Goal: Task Accomplishment & Management: Use online tool/utility

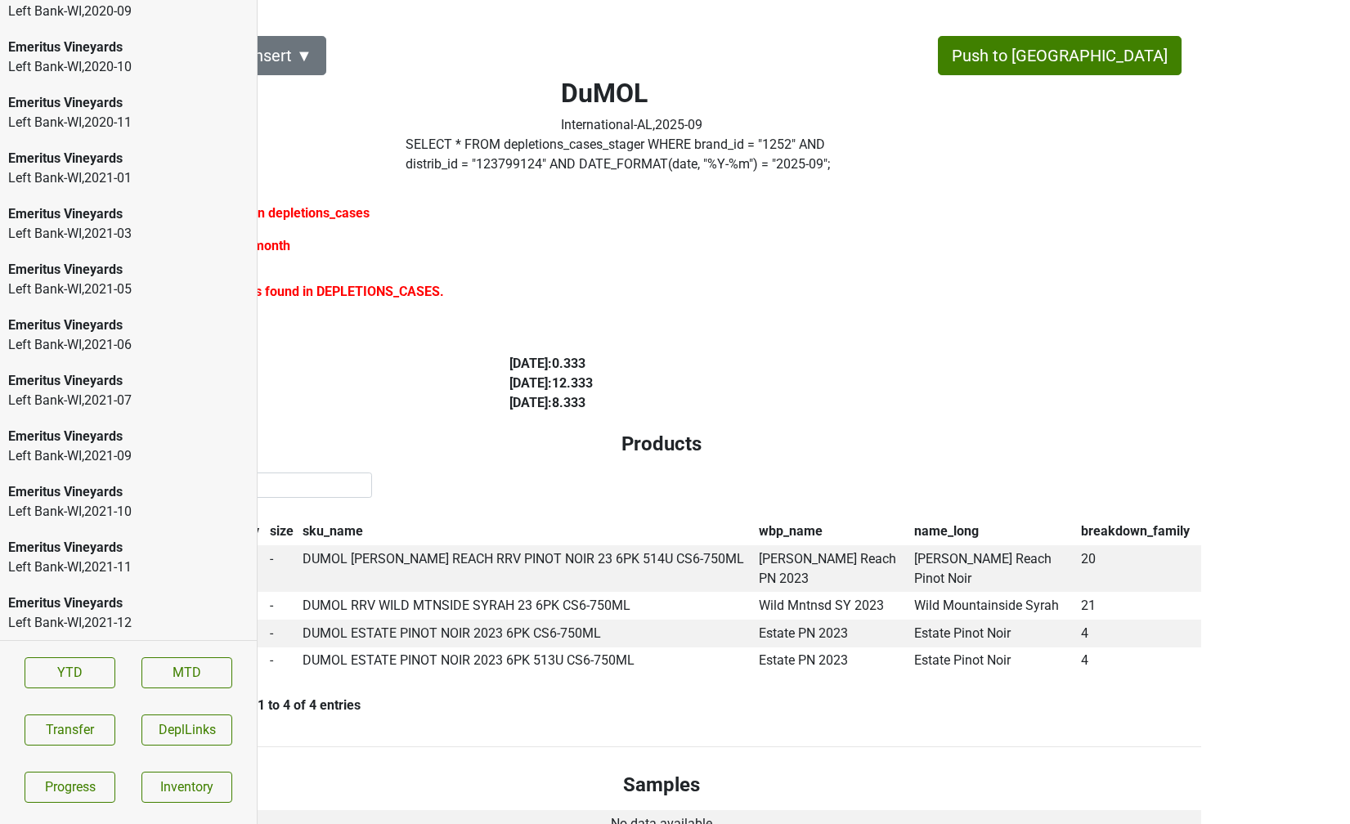
scroll to position [2362, 0]
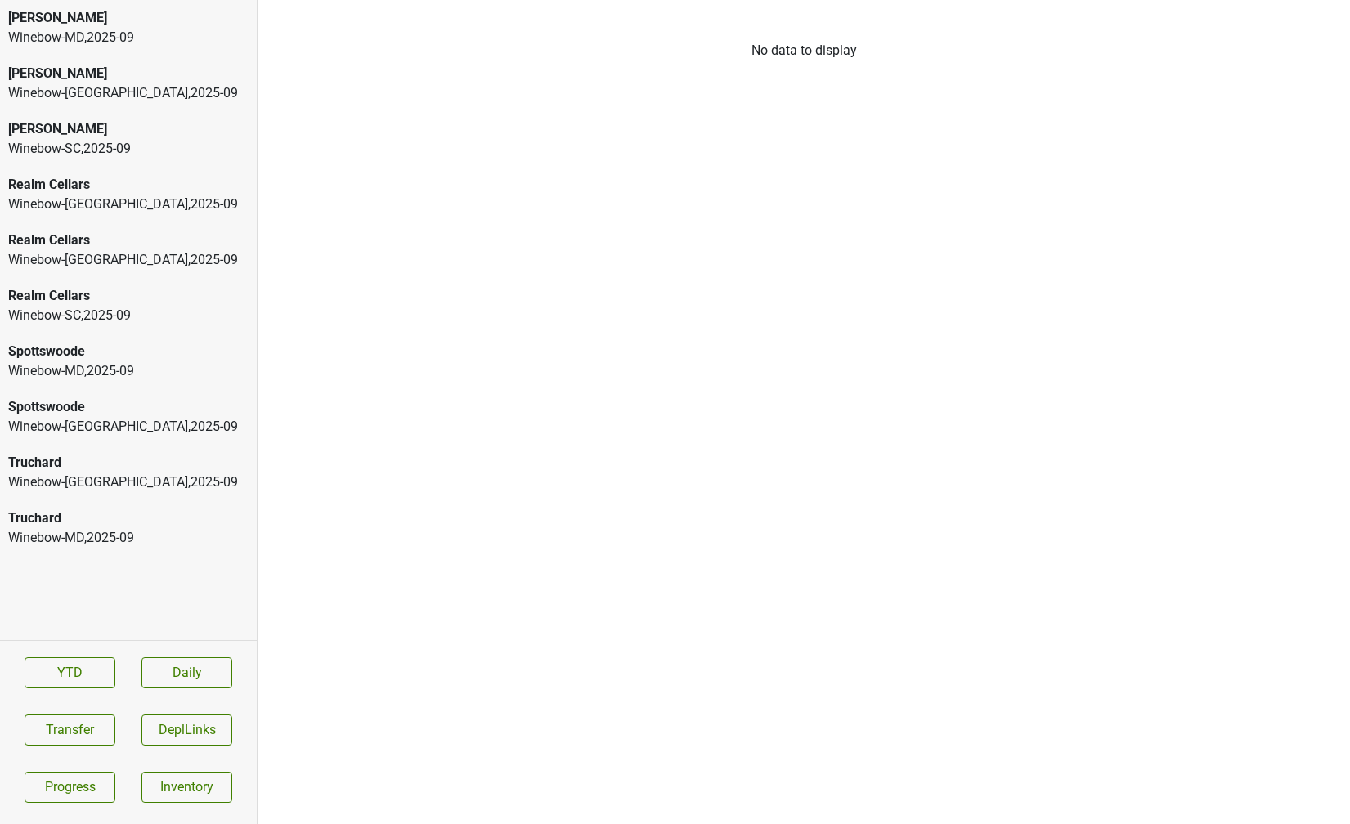
click at [102, 38] on div "Winebow-MD , 2025 - 09" at bounding box center [128, 38] width 240 height 20
click at [210, 50] on div "Colgin Winebow-MD , 2025 - 09" at bounding box center [128, 28] width 257 height 56
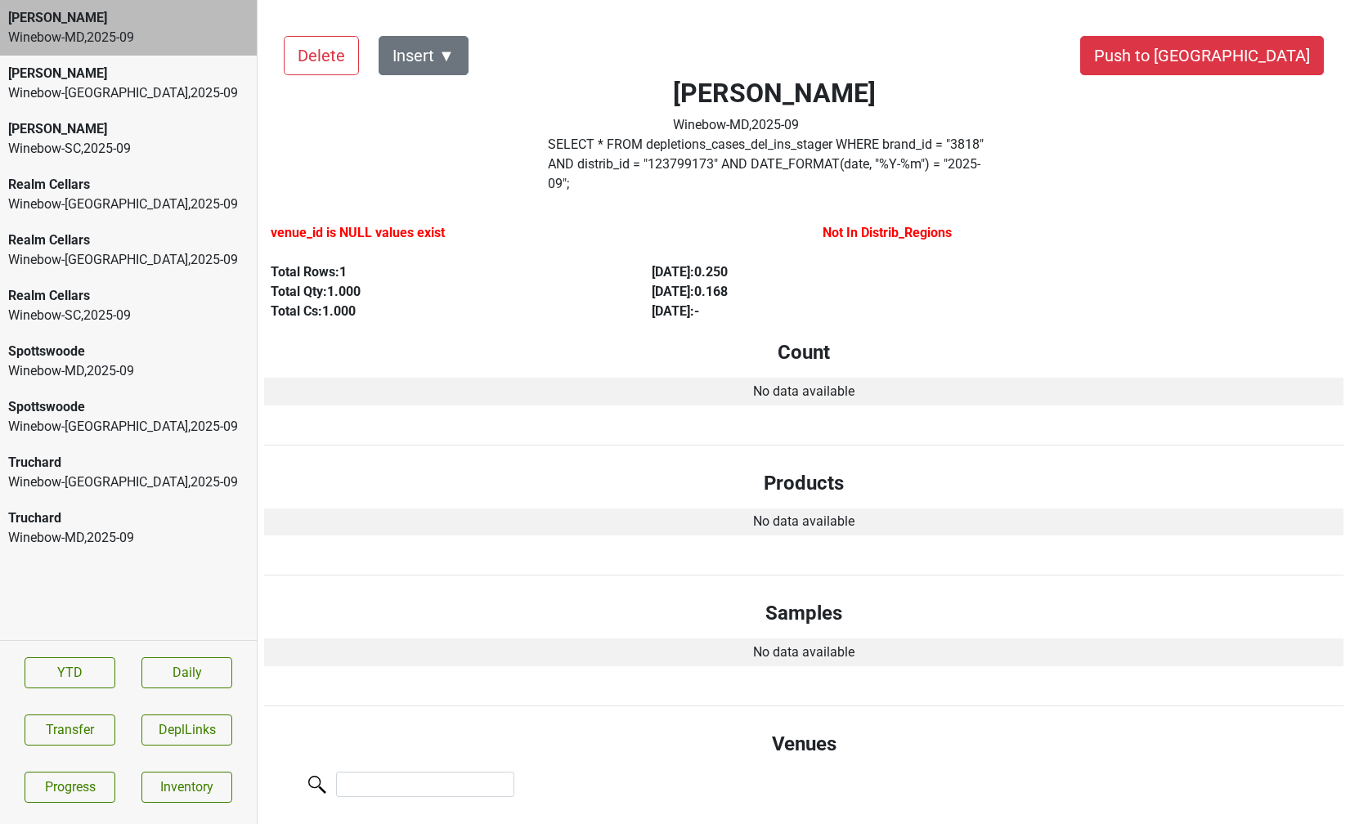
click at [202, 77] on div "[PERSON_NAME]" at bounding box center [128, 74] width 240 height 20
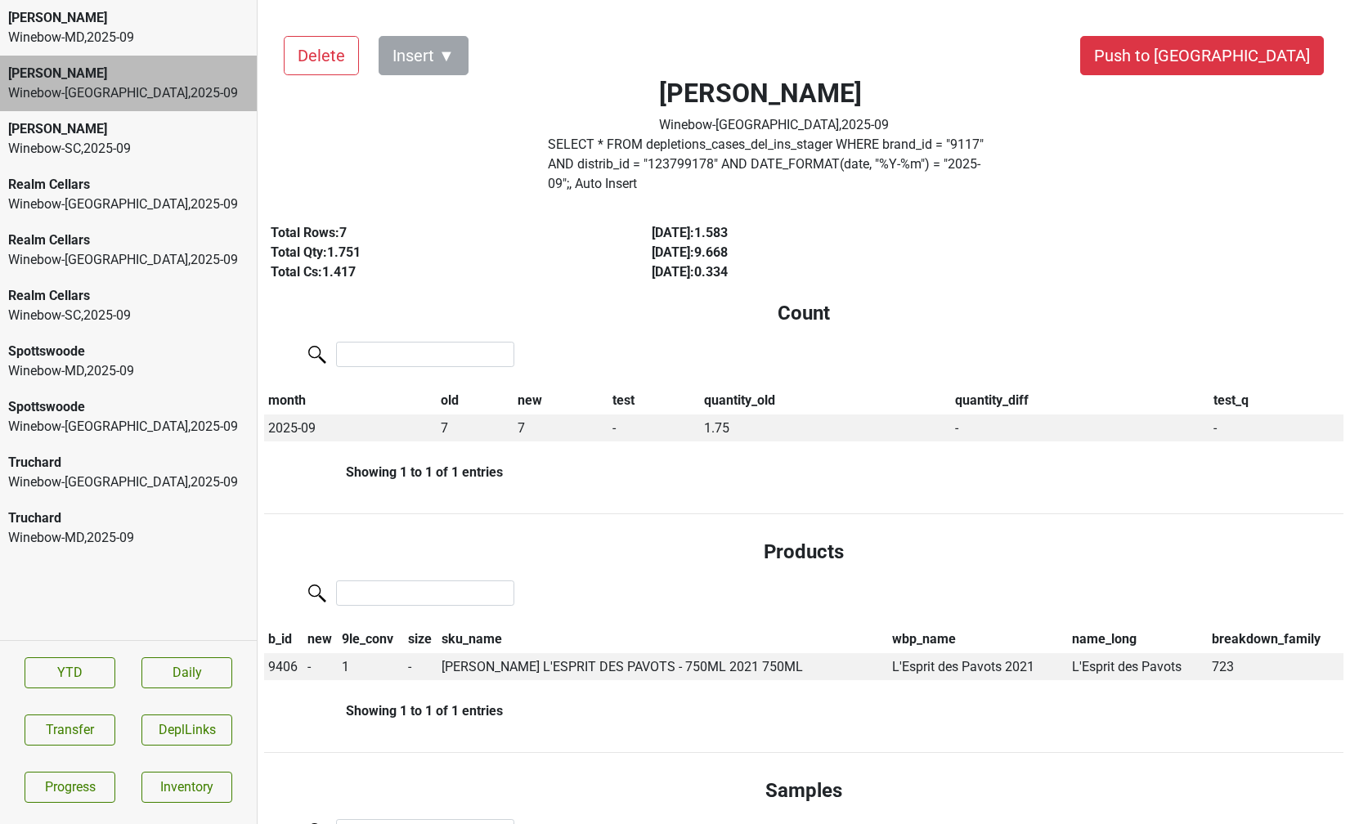
click at [191, 117] on div "Peter Michael Winebow-SC , 2025 - 09" at bounding box center [128, 139] width 257 height 56
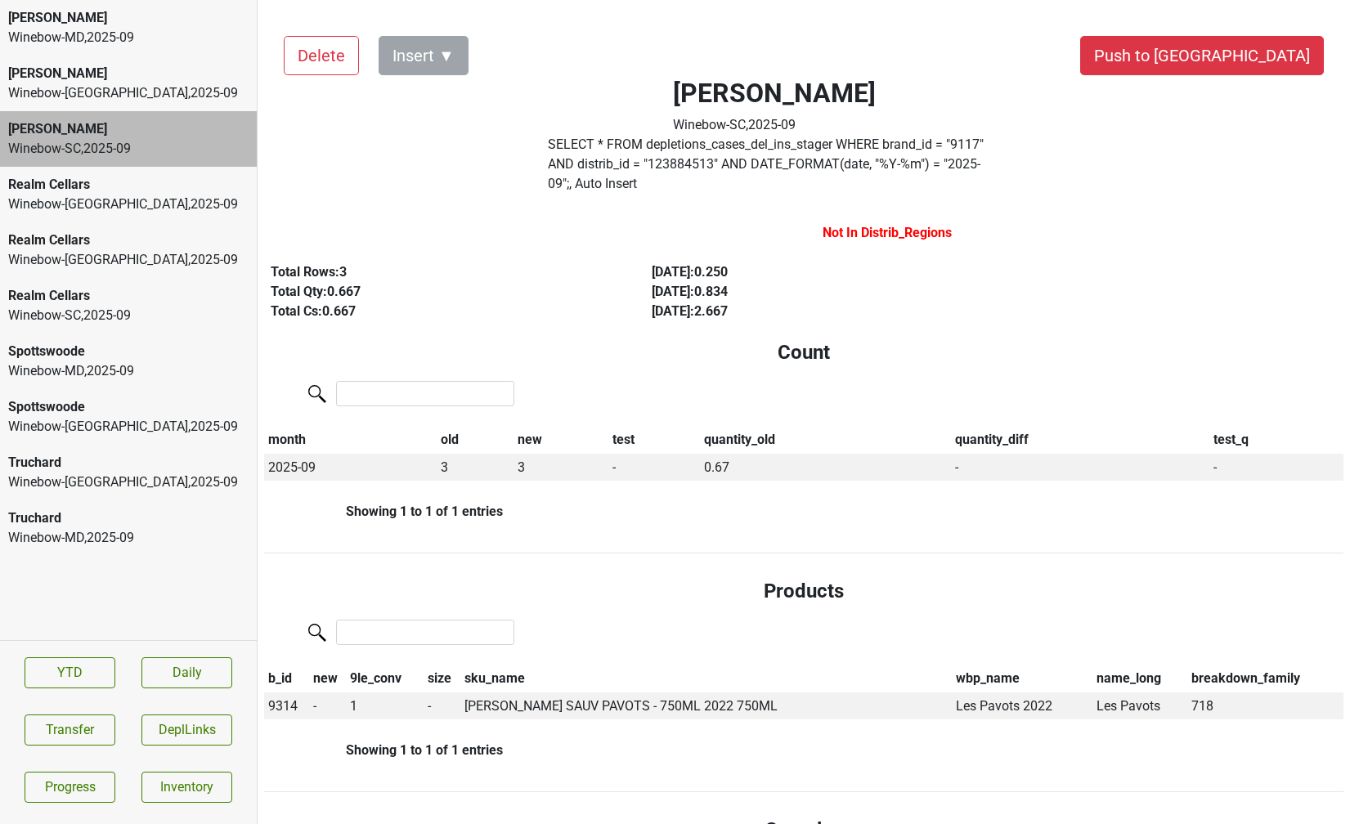
click at [180, 169] on div "Realm Cellars Winebow-NJ , 2025 - 09" at bounding box center [128, 195] width 257 height 56
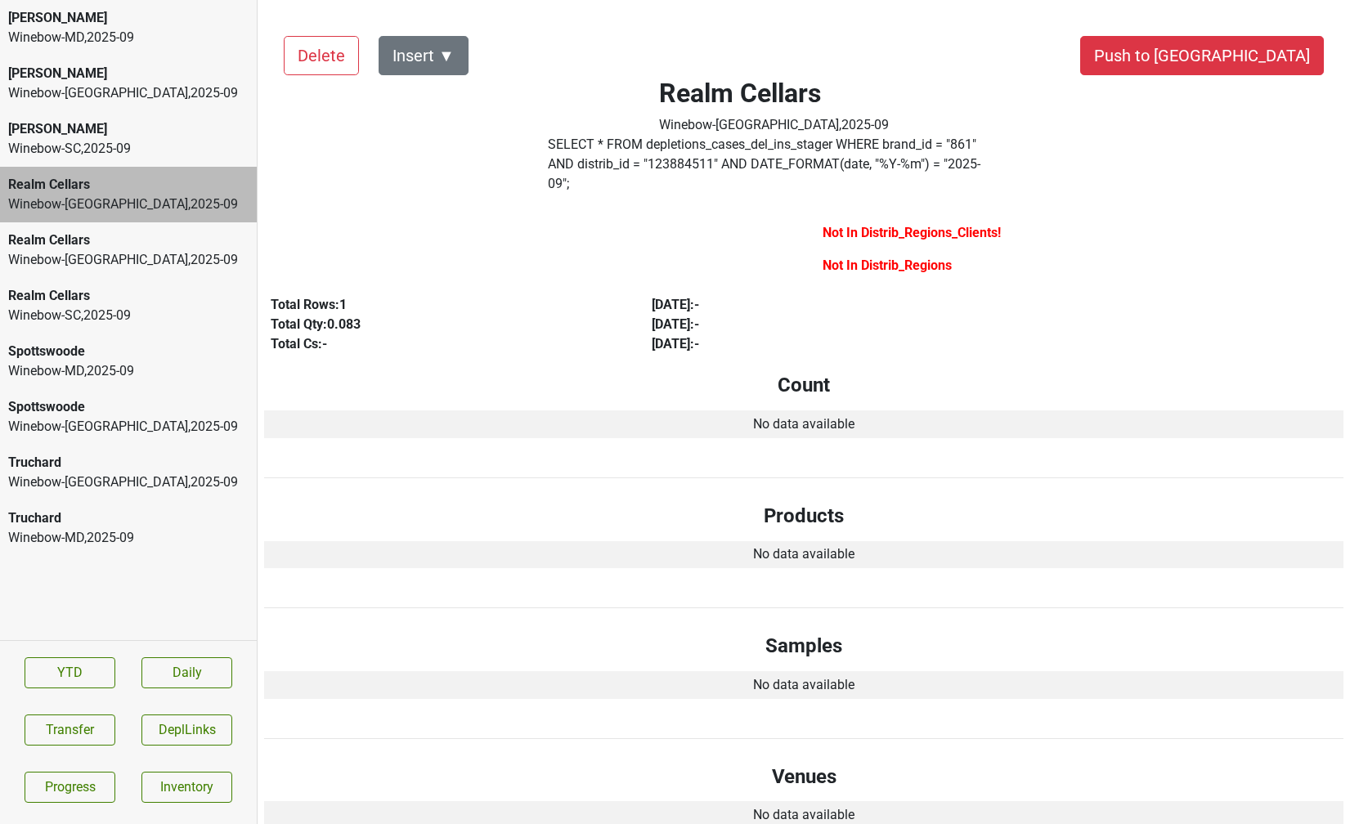
click at [168, 228] on div "Realm Cellars Winebow-NY , 2025 - 09" at bounding box center [128, 250] width 257 height 56
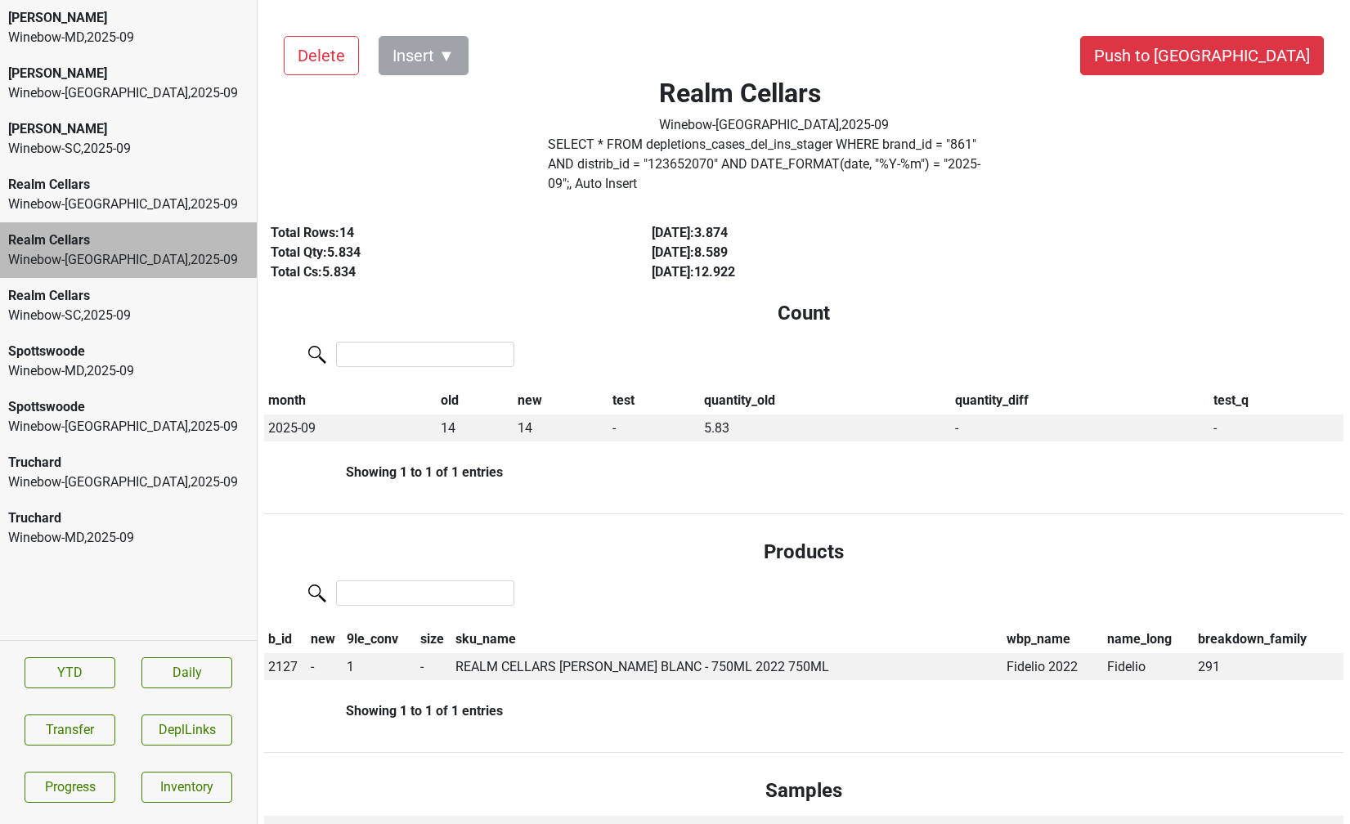
click at [155, 303] on div "Realm Cellars" at bounding box center [128, 296] width 240 height 20
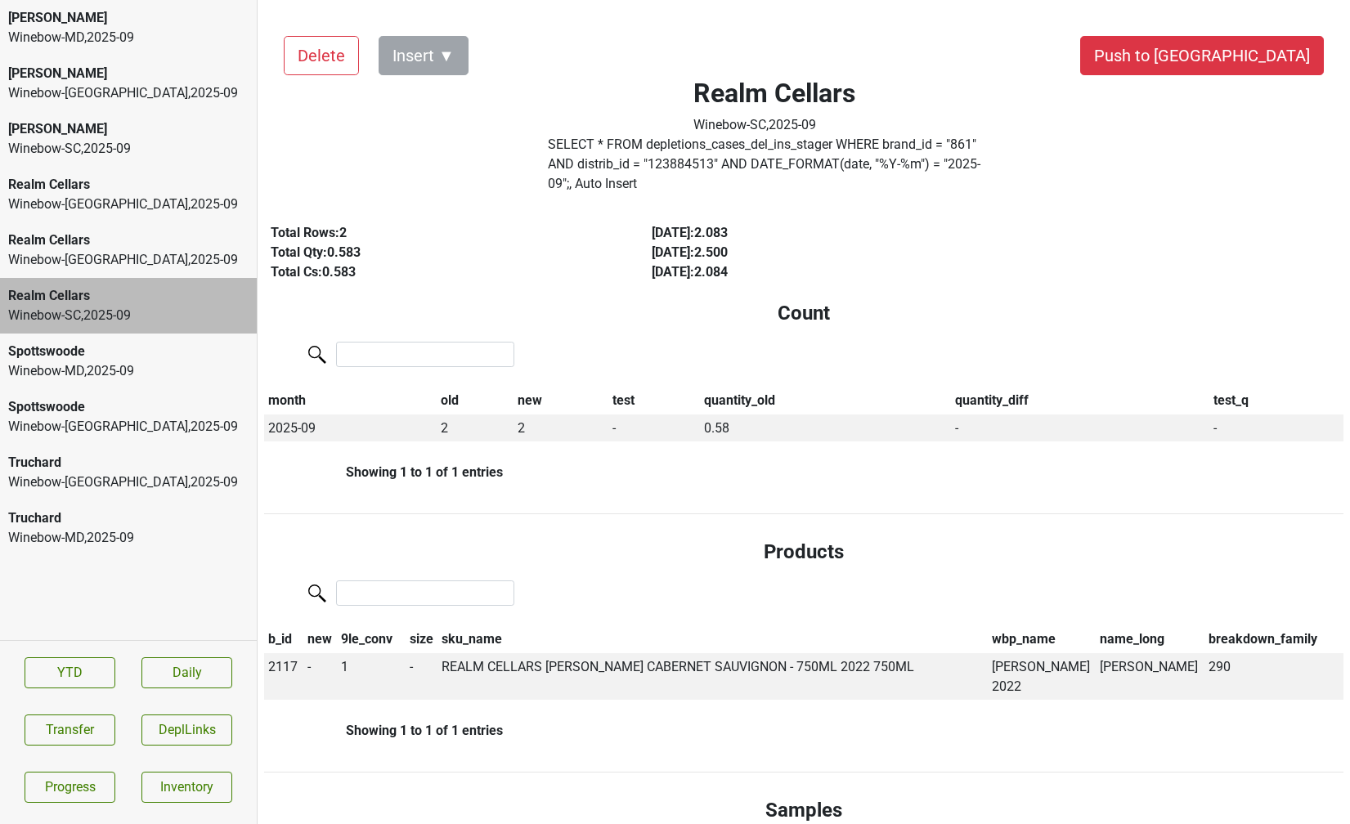
click at [148, 355] on div "Spottswoode" at bounding box center [128, 352] width 240 height 20
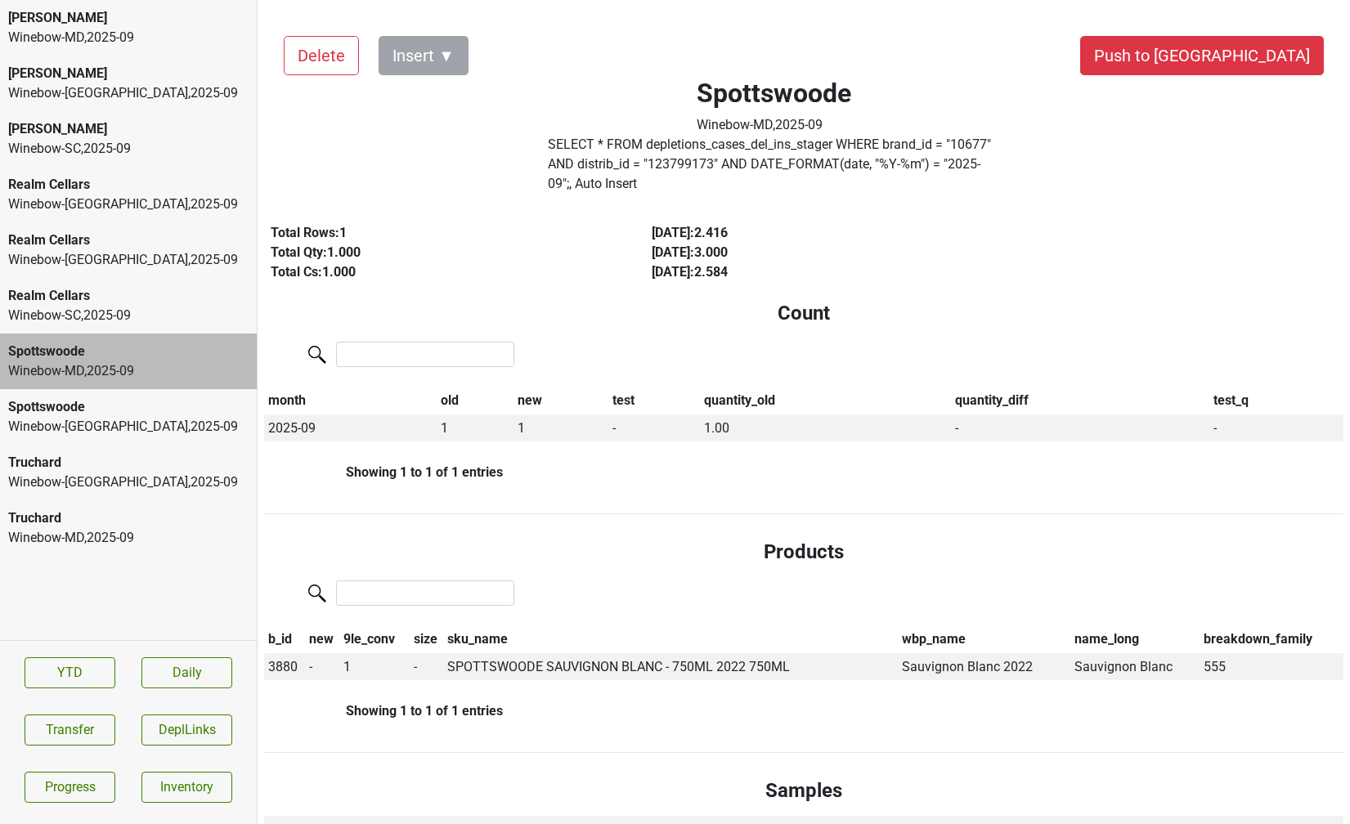
click at [144, 403] on div "Spottswoode" at bounding box center [128, 407] width 240 height 20
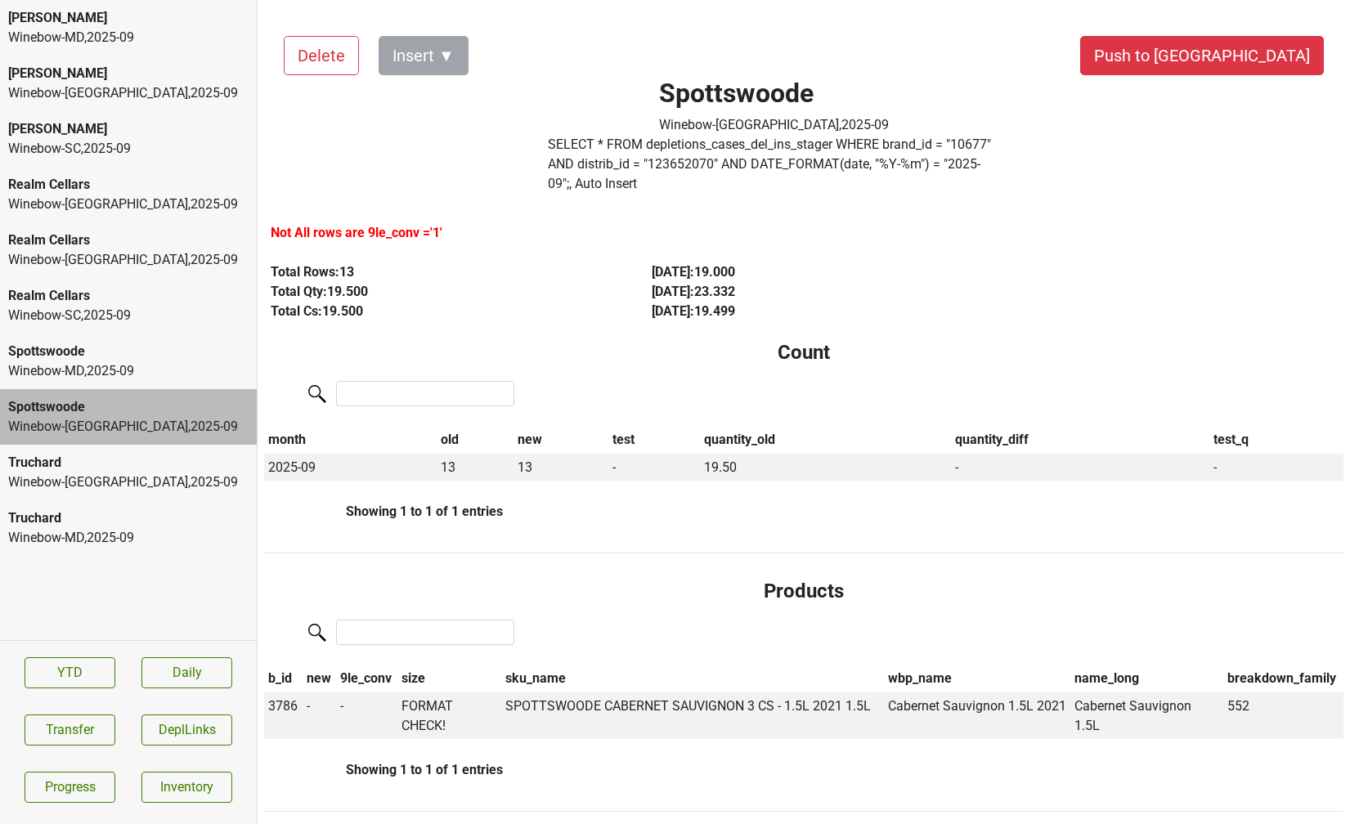
click at [141, 455] on div "Truchard" at bounding box center [128, 463] width 240 height 20
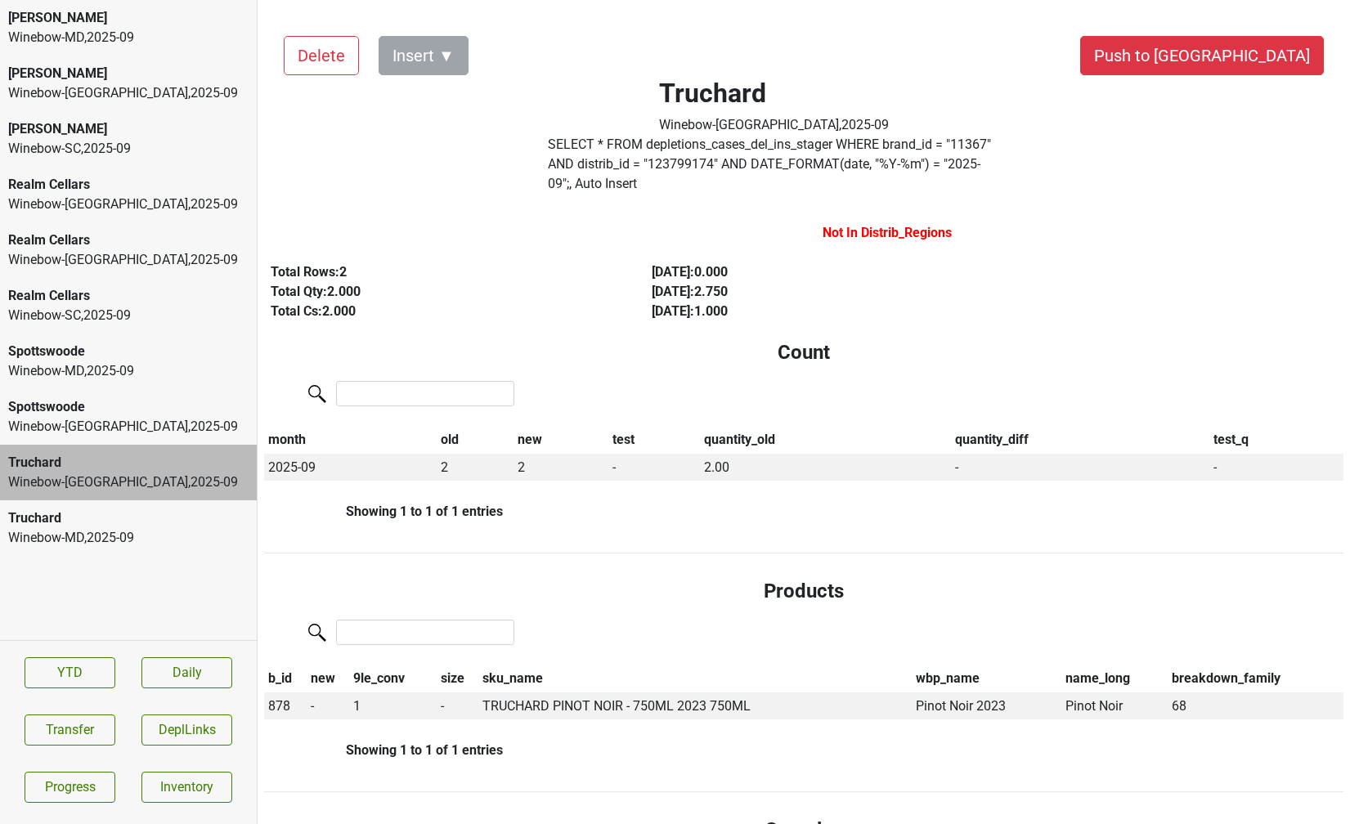
click at [132, 522] on div "Truchard" at bounding box center [128, 519] width 240 height 20
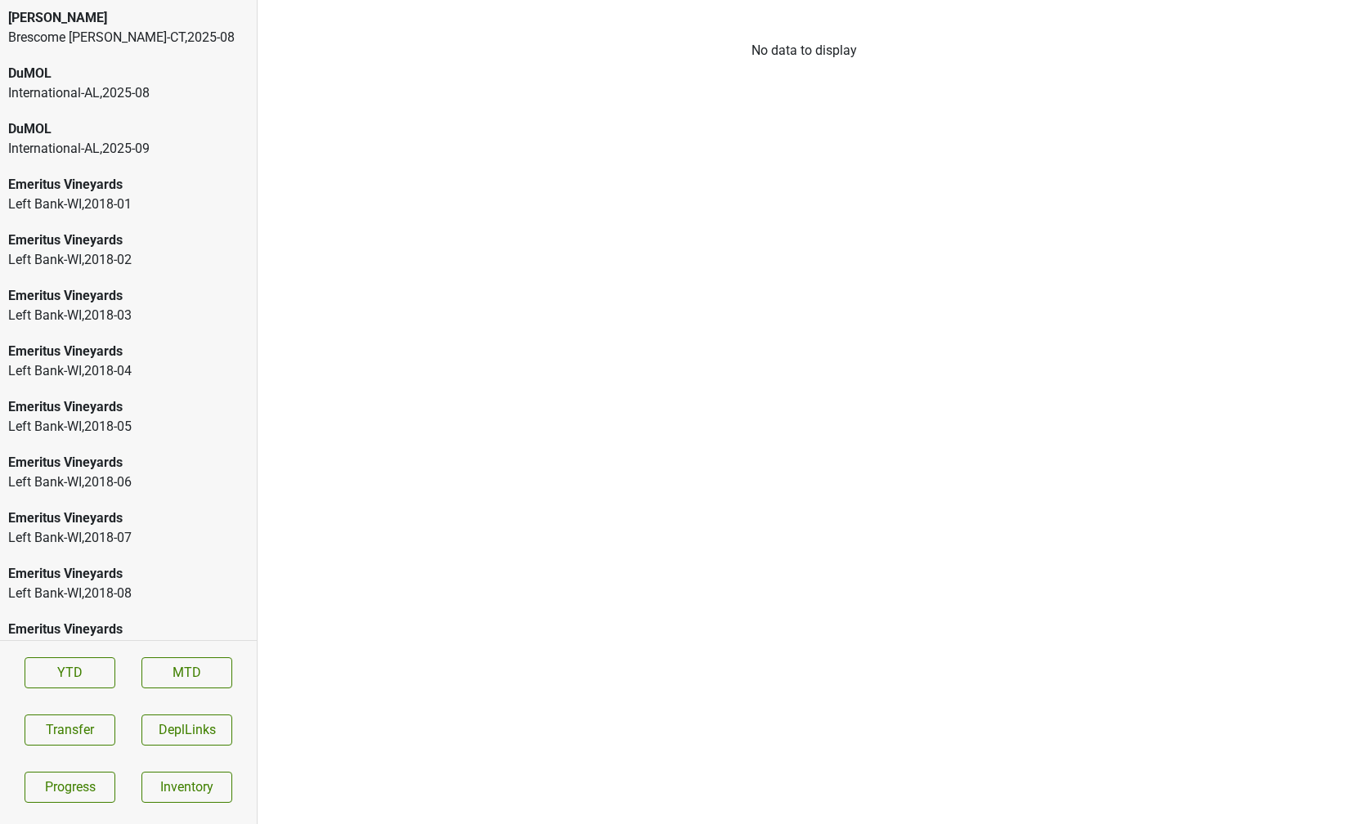
click at [49, 92] on div "International-AL , 2025 - 08" at bounding box center [128, 93] width 240 height 20
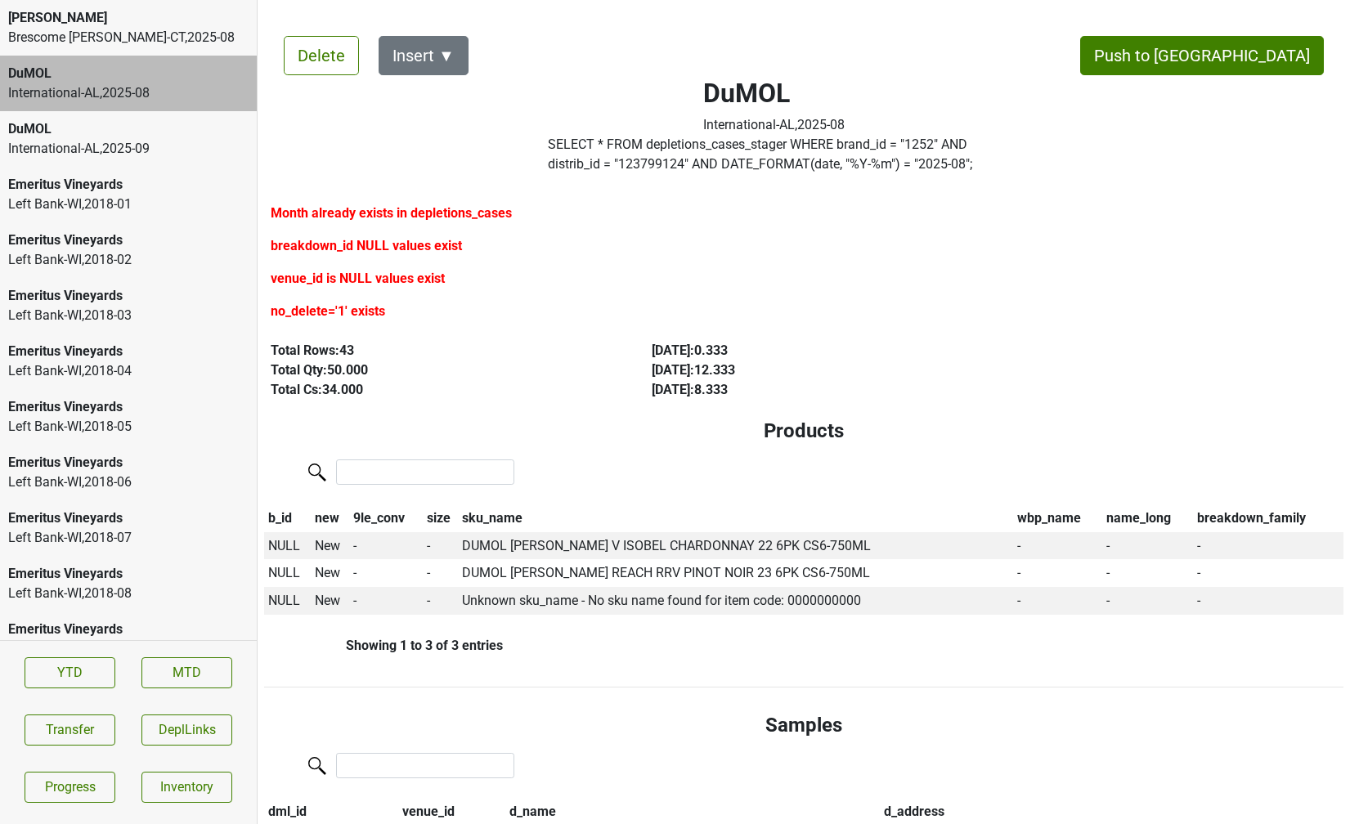
click at [617, 173] on label "SELECT * FROM depletions_cases_stager WHERE brand_id = " 1252 " AND distrib_id …" at bounding box center [774, 154] width 453 height 39
click at [69, 733] on button "Transfer" at bounding box center [70, 730] width 91 height 31
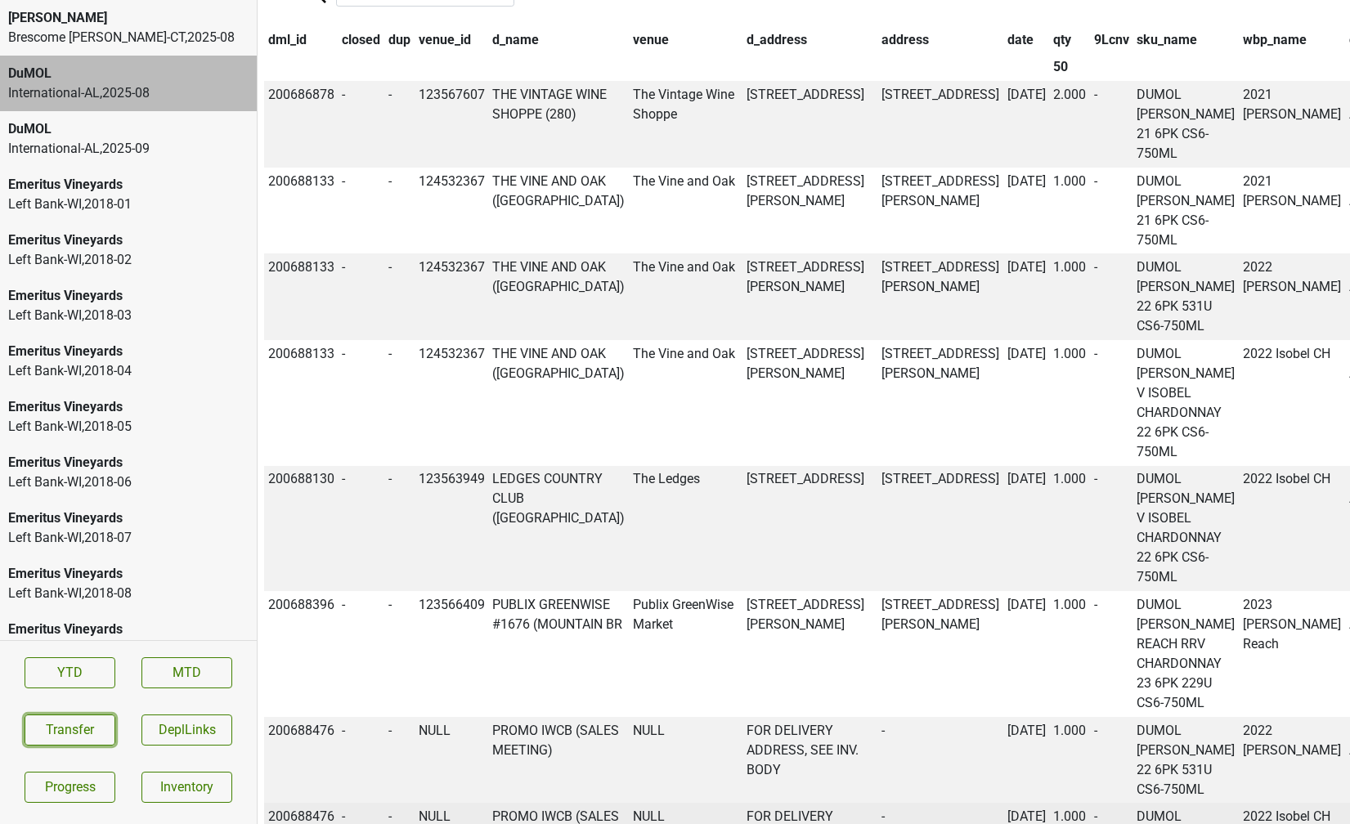
scroll to position [1477, 0]
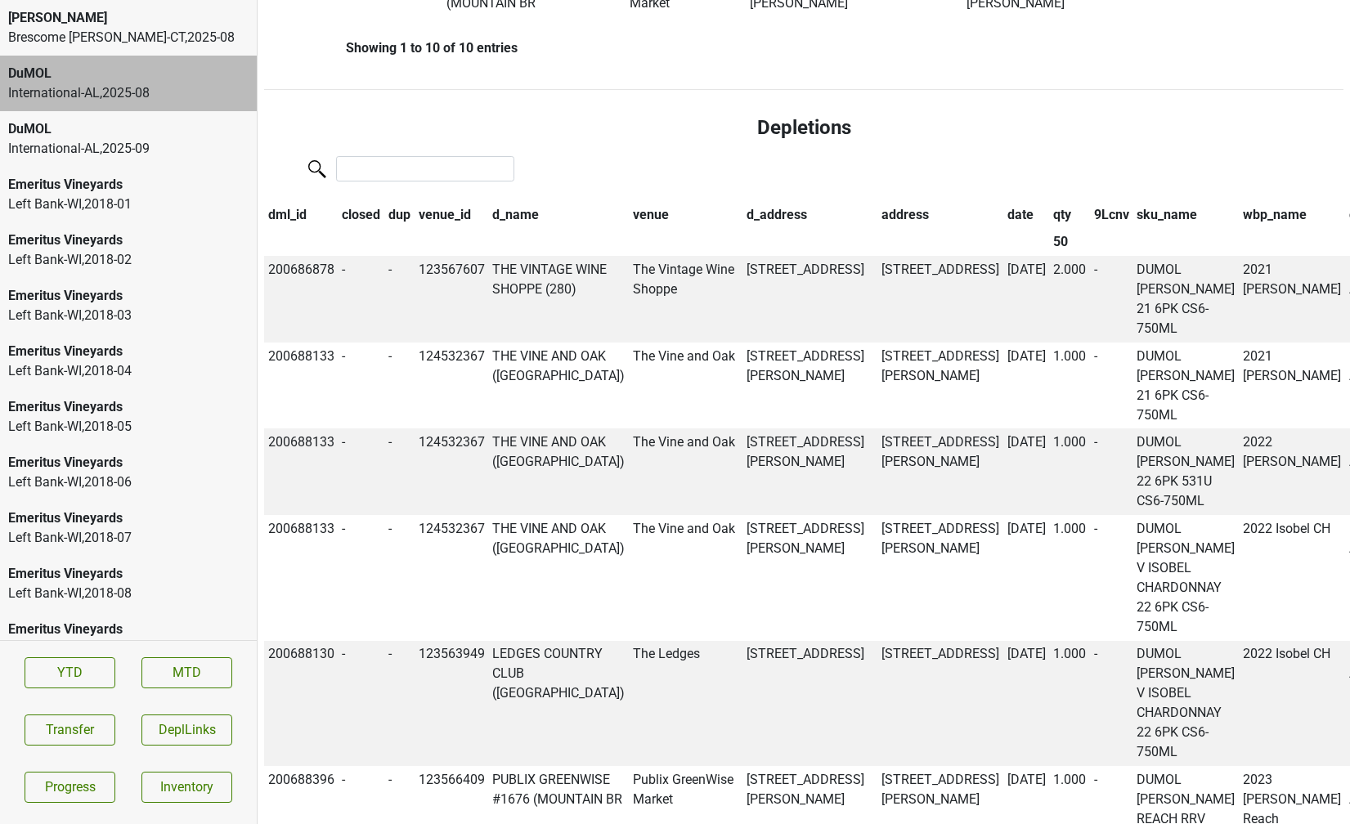
click at [1049, 201] on th "qty" at bounding box center [1069, 215] width 41 height 28
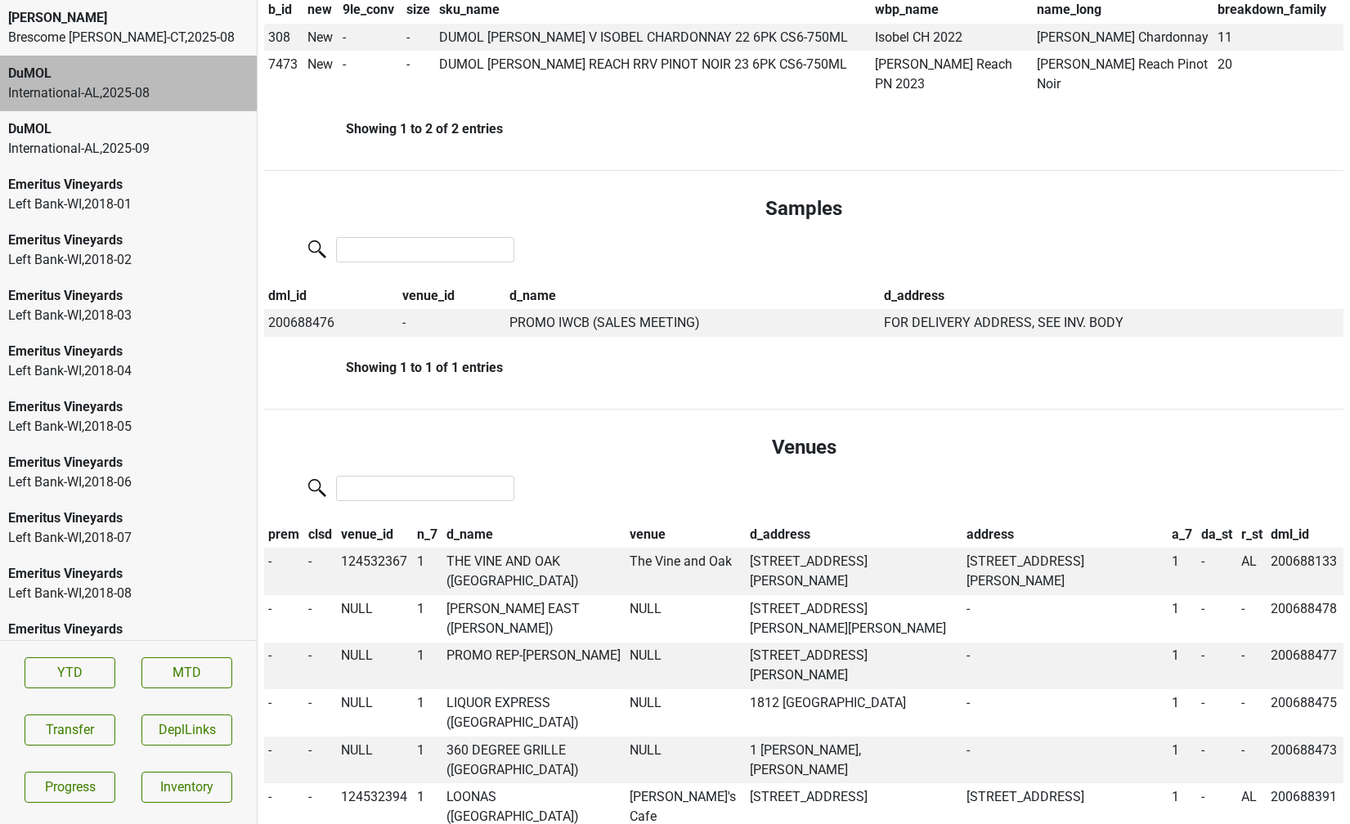
scroll to position [0, 0]
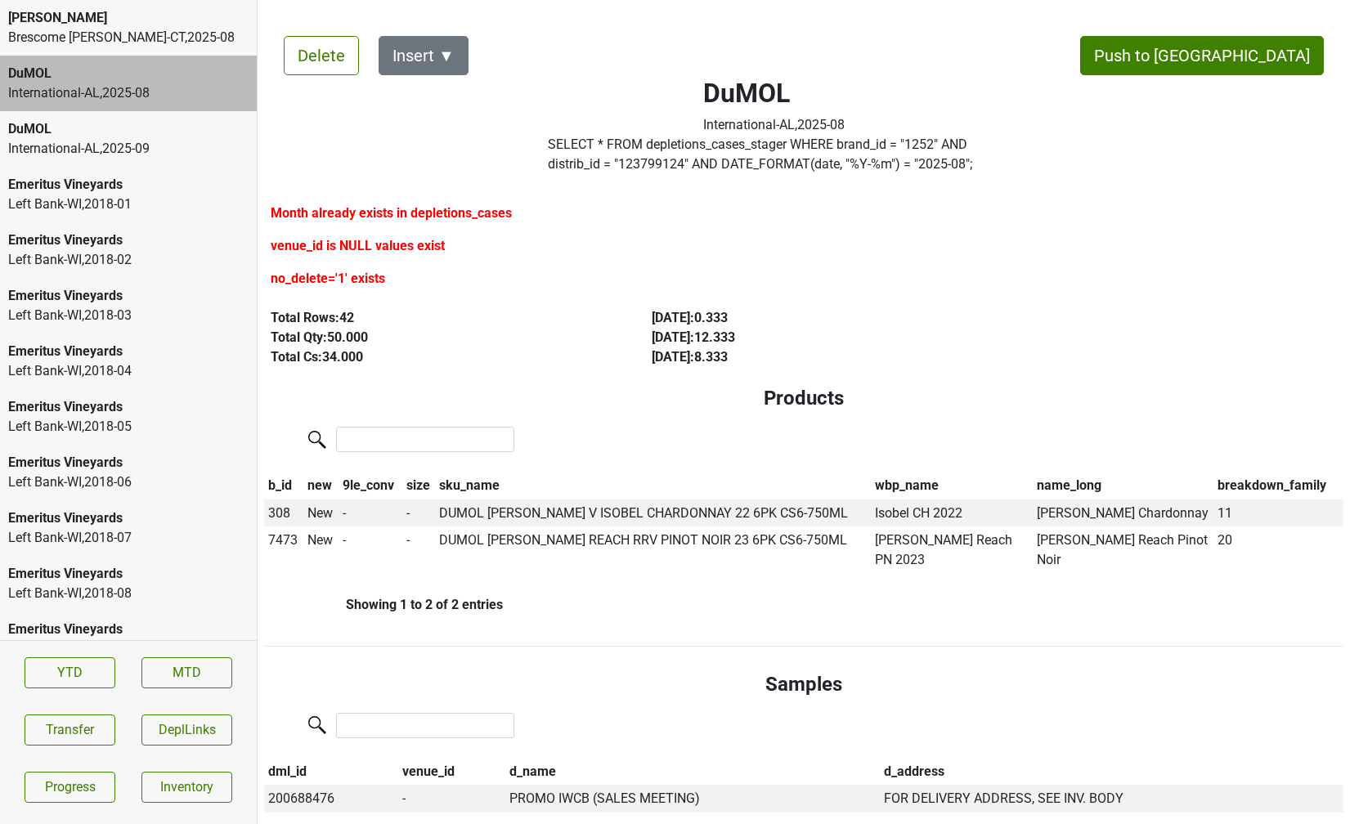
click at [666, 168] on label "SELECT * FROM depletions_cases_stager WHERE brand_id = " 1252 " AND distrib_id …" at bounding box center [774, 154] width 453 height 39
click at [52, 735] on button "Transfer" at bounding box center [70, 730] width 91 height 31
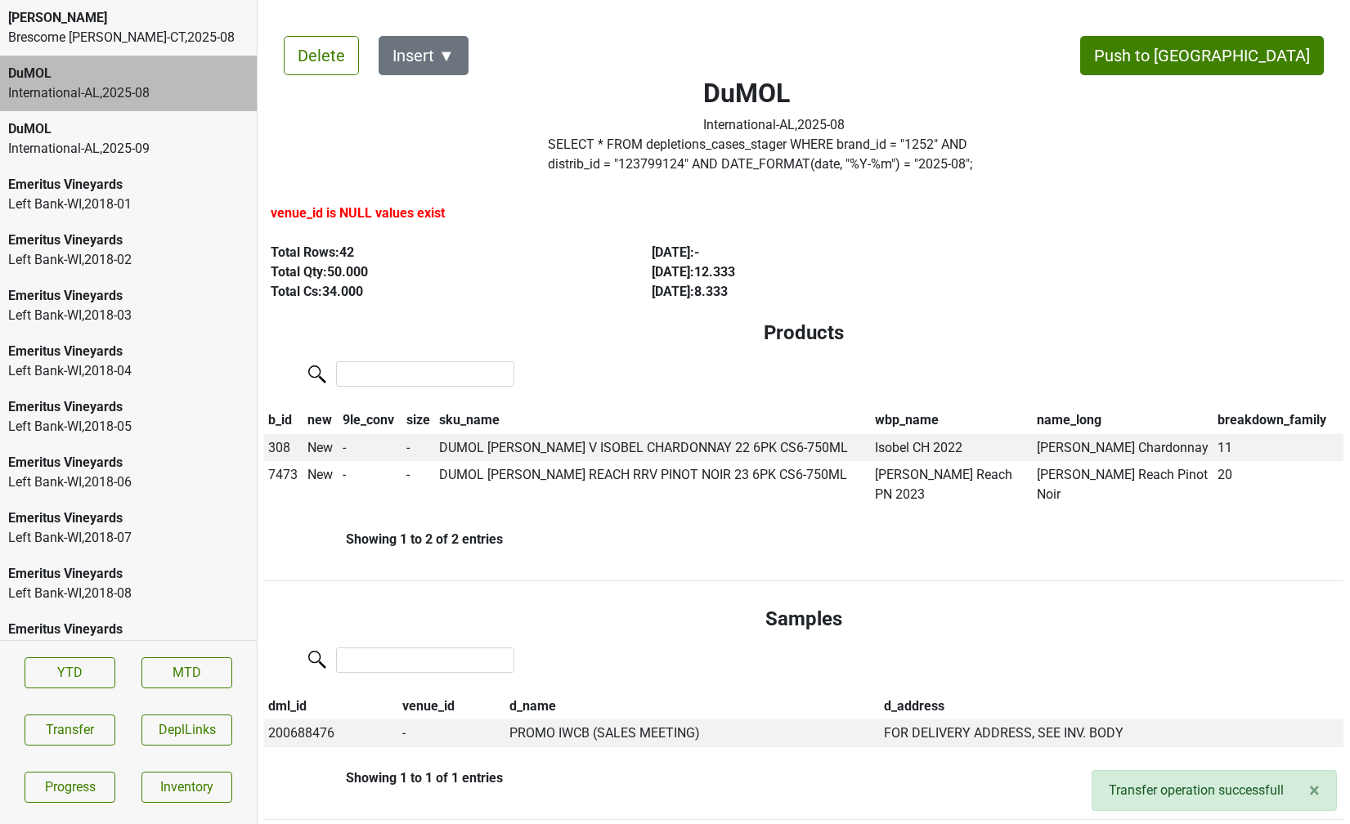
click at [168, 132] on div "DuMOL" at bounding box center [128, 129] width 240 height 20
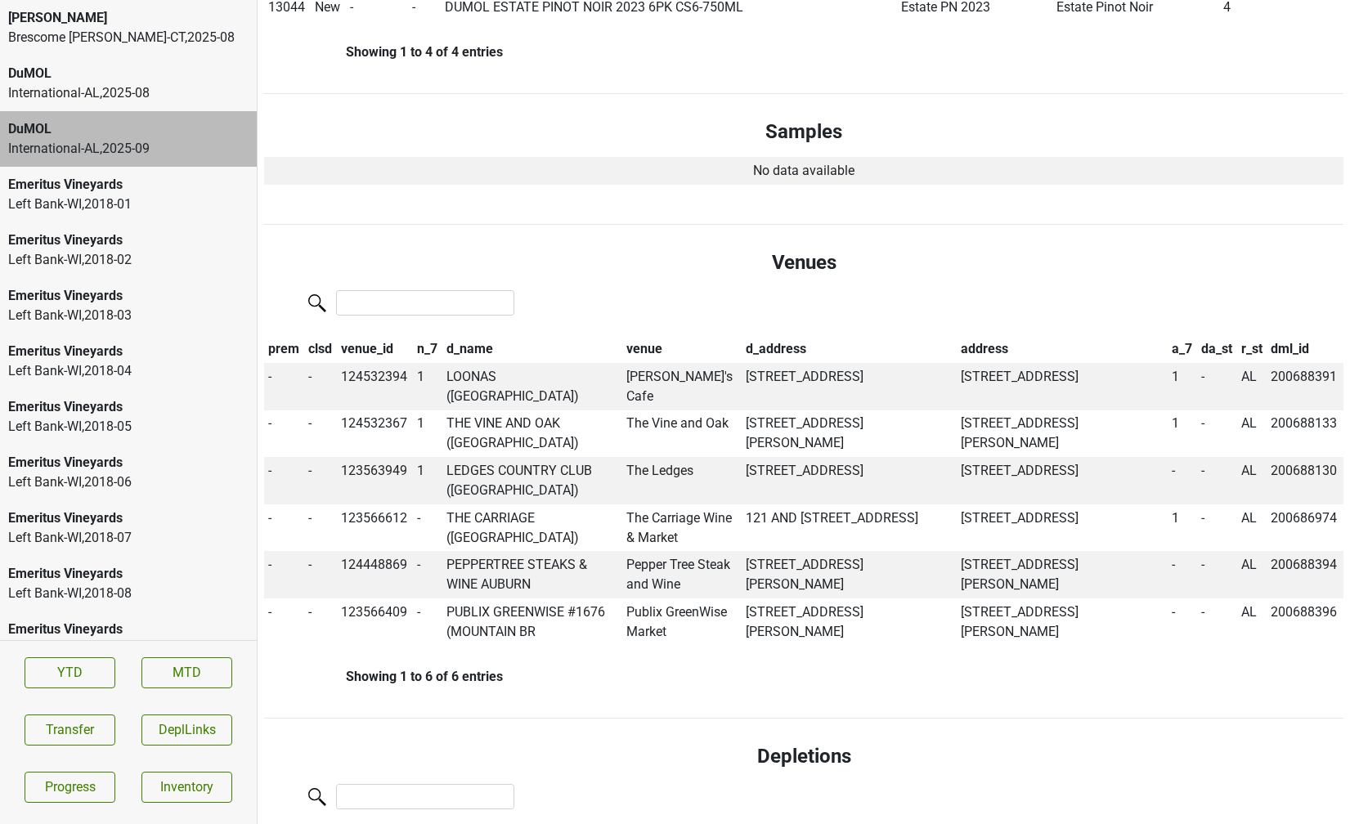
scroll to position [556, 0]
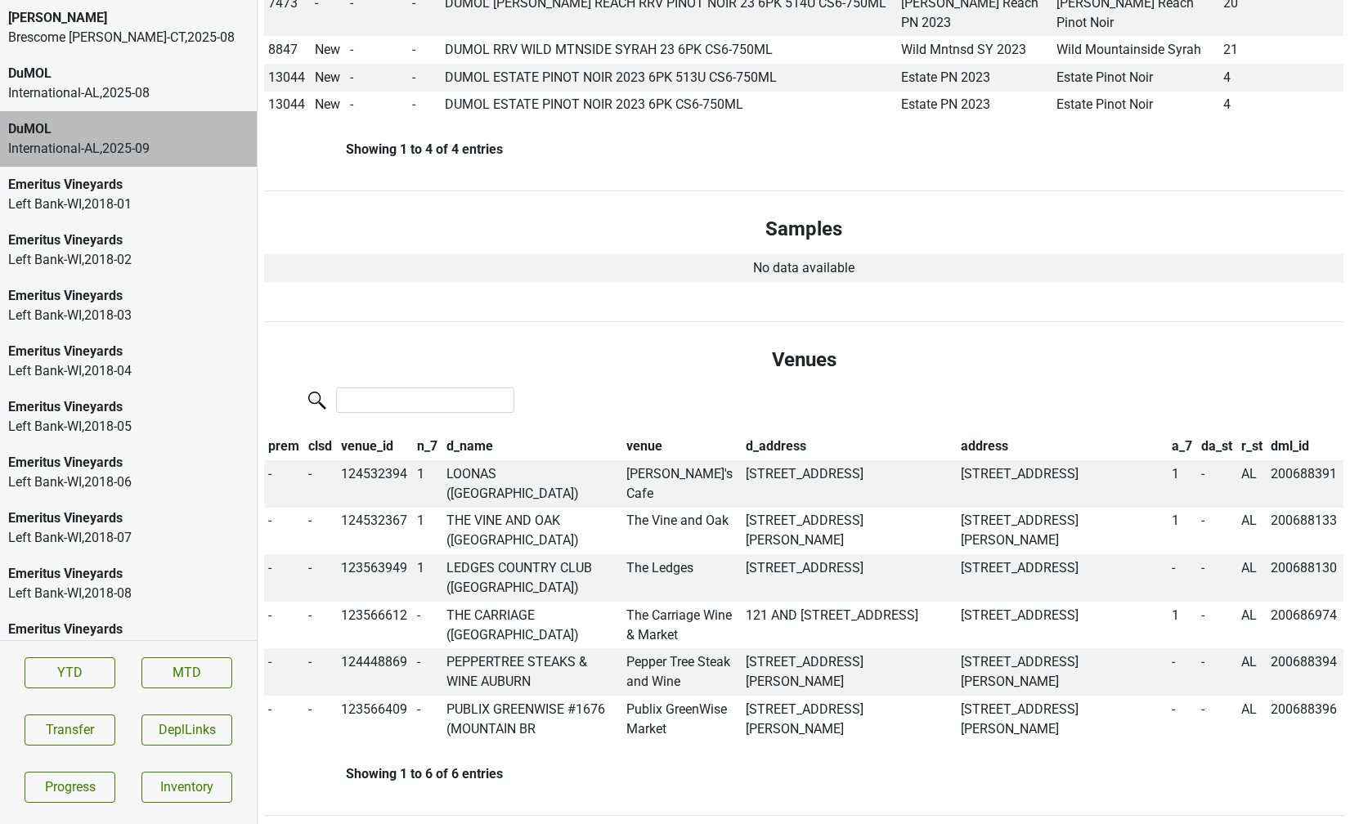
click at [154, 132] on div "DuMOL" at bounding box center [128, 129] width 240 height 20
click at [91, 735] on button "Transfer" at bounding box center [70, 730] width 91 height 31
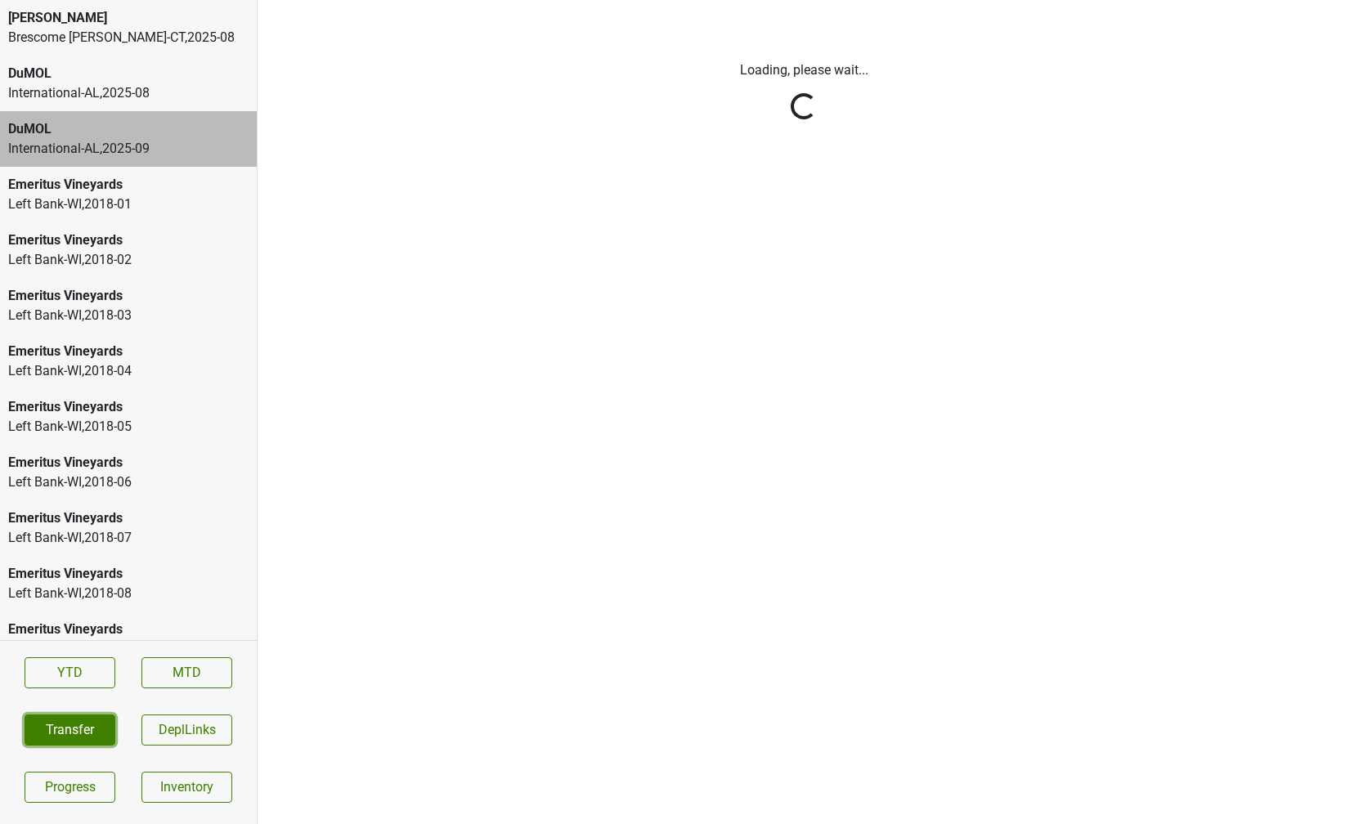
scroll to position [0, 0]
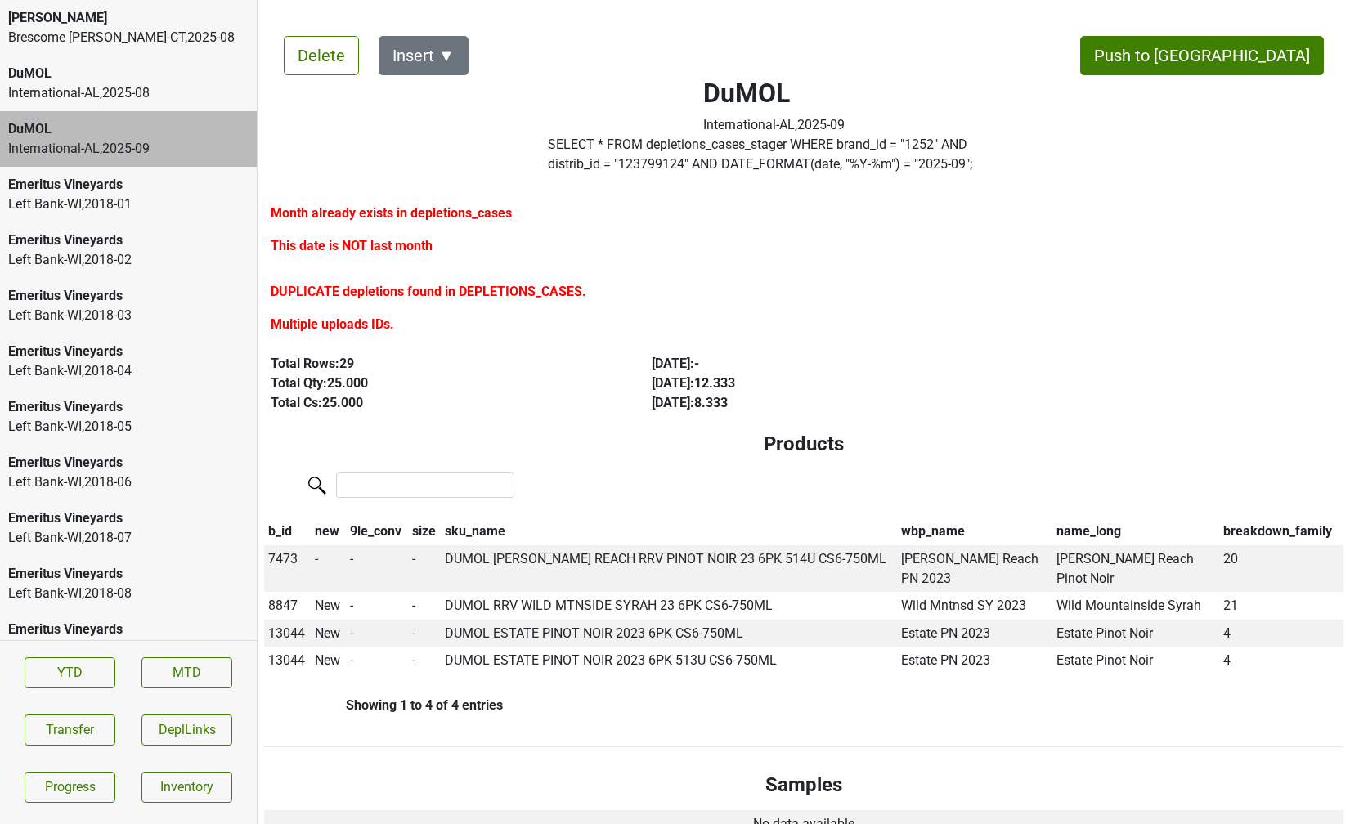
click at [681, 151] on label "SELECT * FROM depletions_cases_stager WHERE brand_id = " 1252 " AND distrib_id …" at bounding box center [774, 154] width 453 height 39
click at [186, 69] on div "DuMOL" at bounding box center [128, 74] width 240 height 20
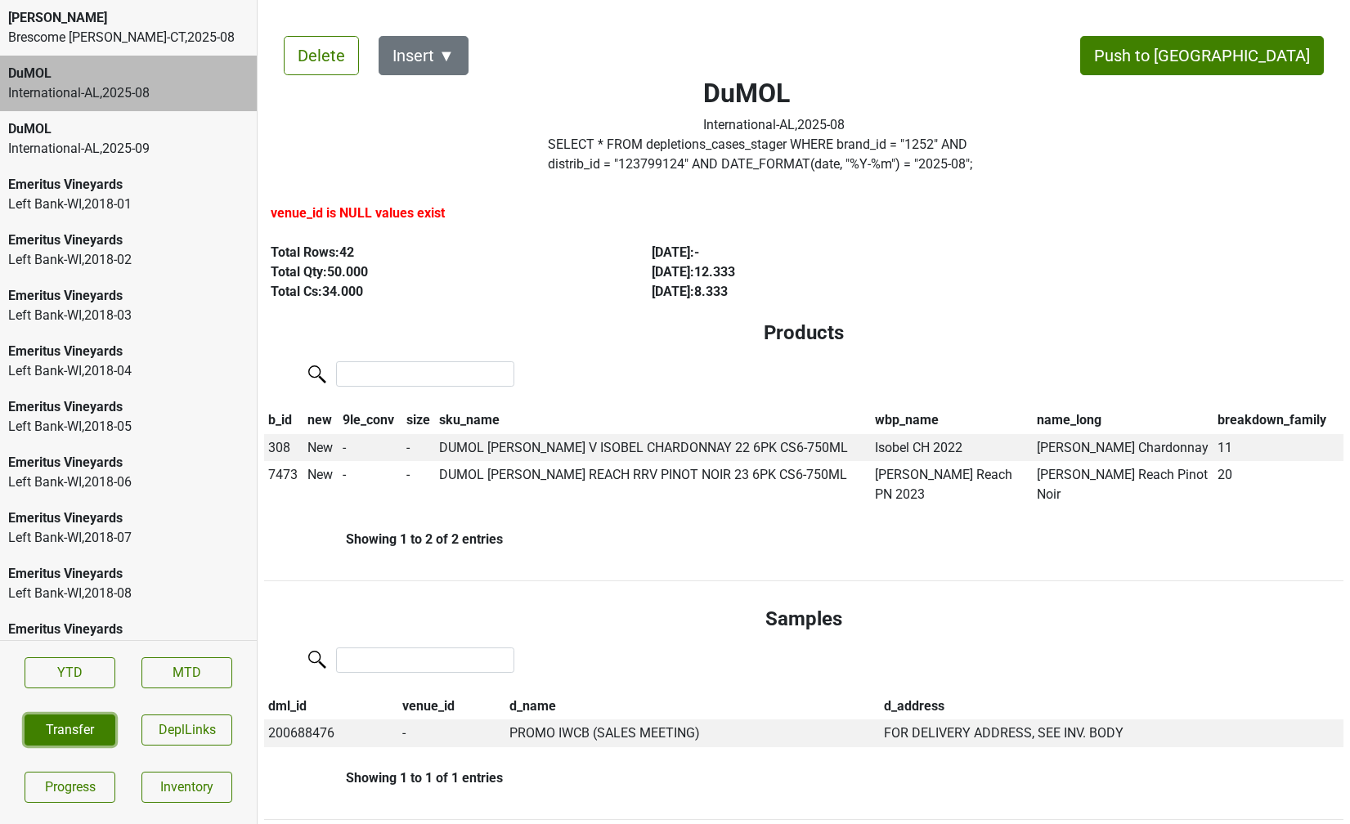
click at [72, 732] on button "Transfer" at bounding box center [70, 730] width 91 height 31
click at [63, 729] on button "Transfer" at bounding box center [70, 730] width 91 height 31
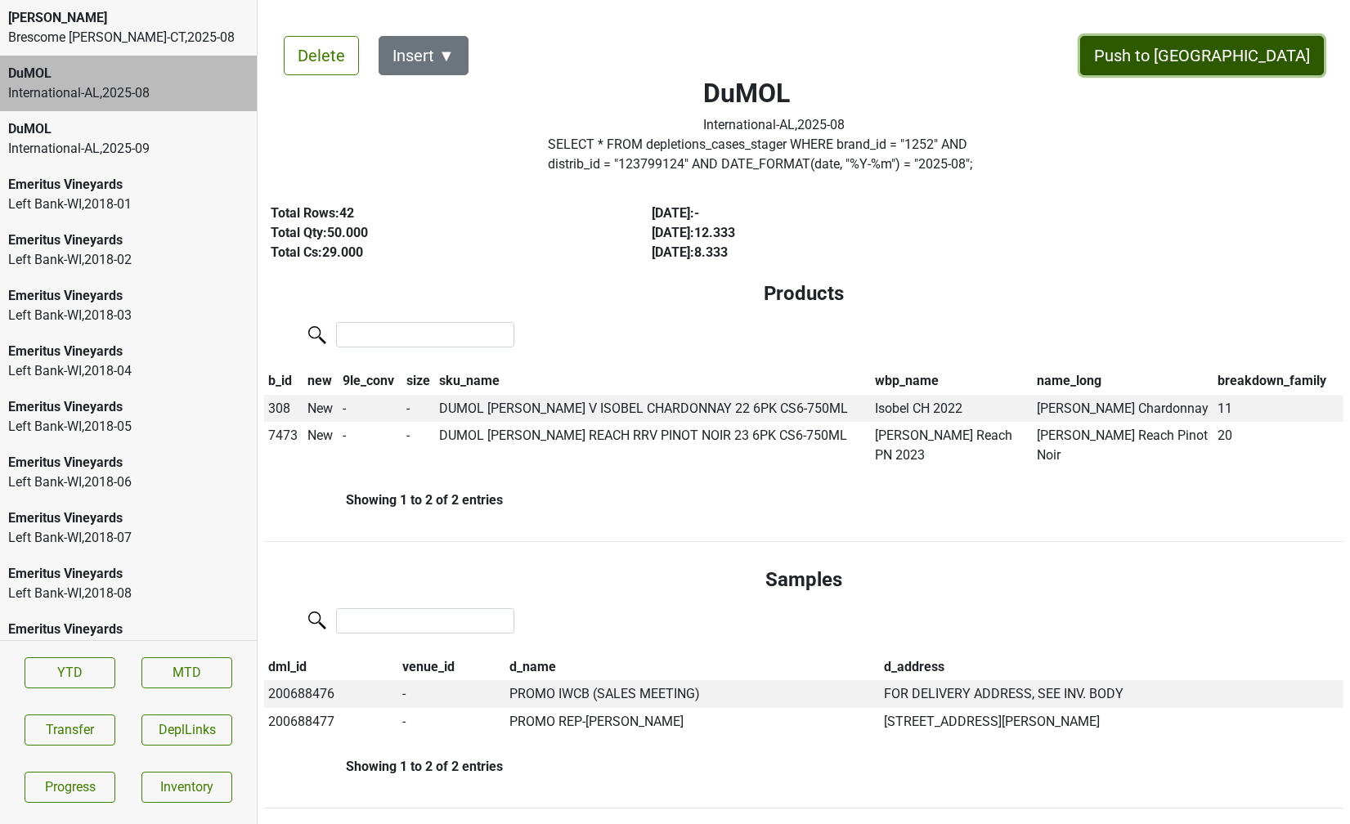
click at [1256, 60] on button "Push to [GEOGRAPHIC_DATA]" at bounding box center [1202, 55] width 244 height 39
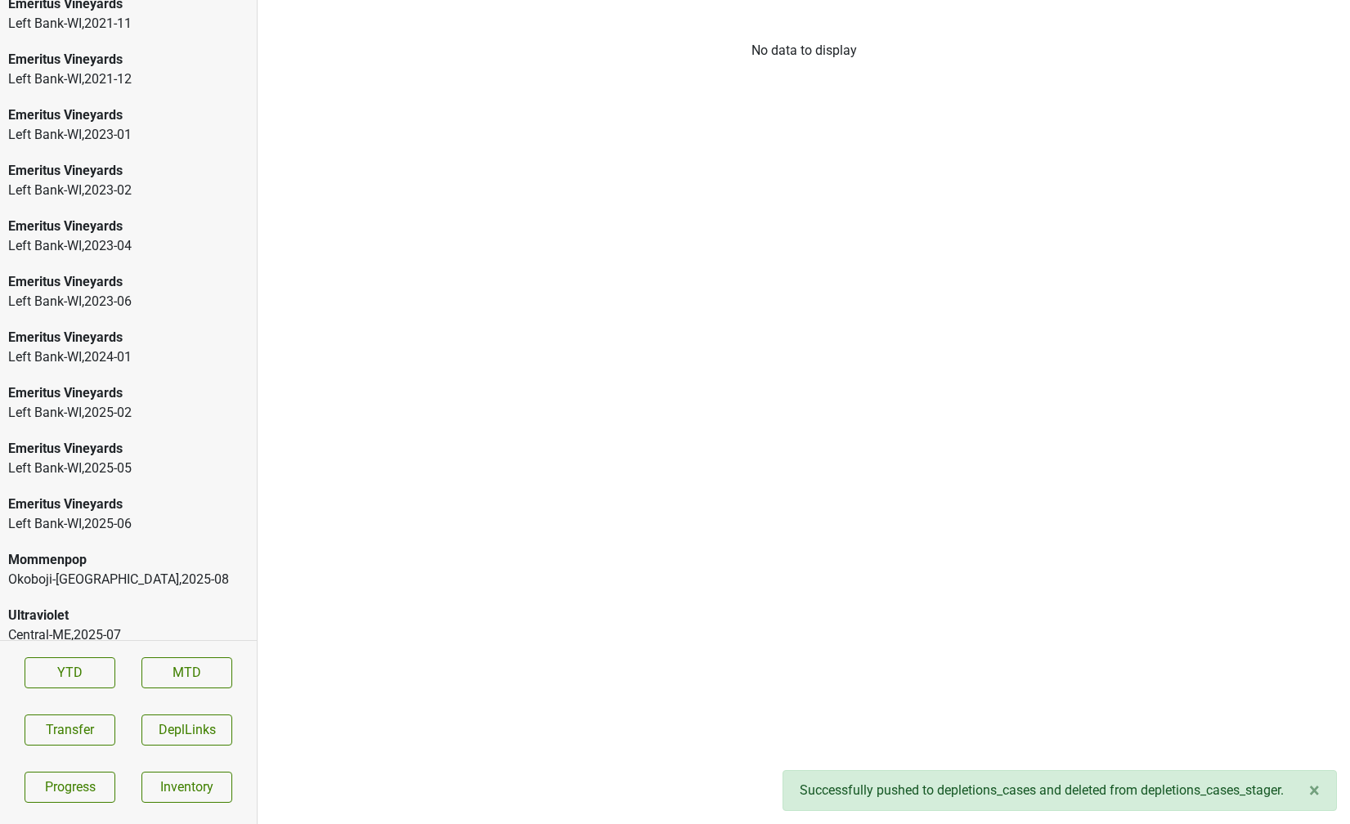
scroll to position [2362, 0]
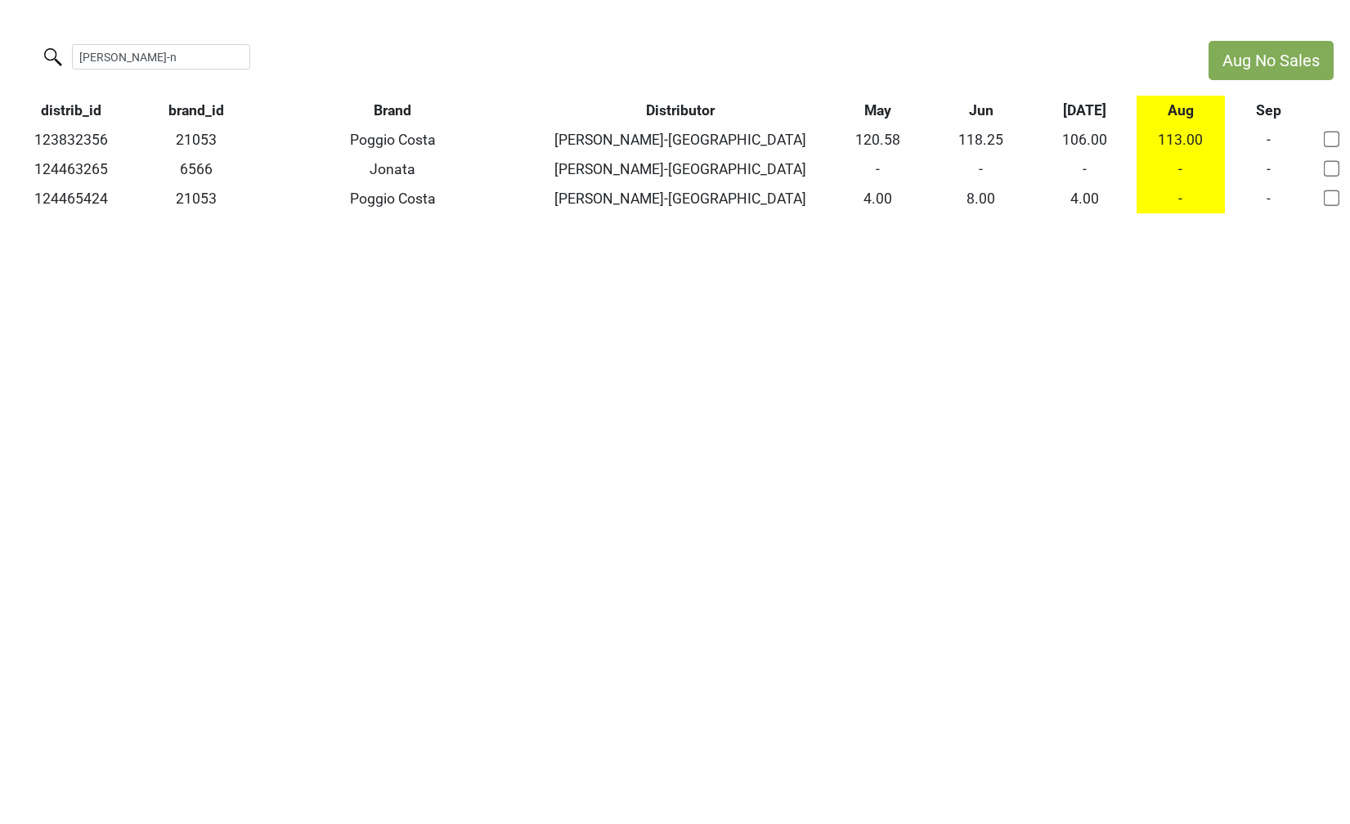
drag, startPoint x: 148, startPoint y: 61, endPoint x: -10, endPoint y: 45, distance: 158.6
click at [0, 45] on html "Aug No Sales [PERSON_NAME]-n distrib_id brand_id Brand Distributor May Jun [DAT…" at bounding box center [675, 127] width 1350 height 254
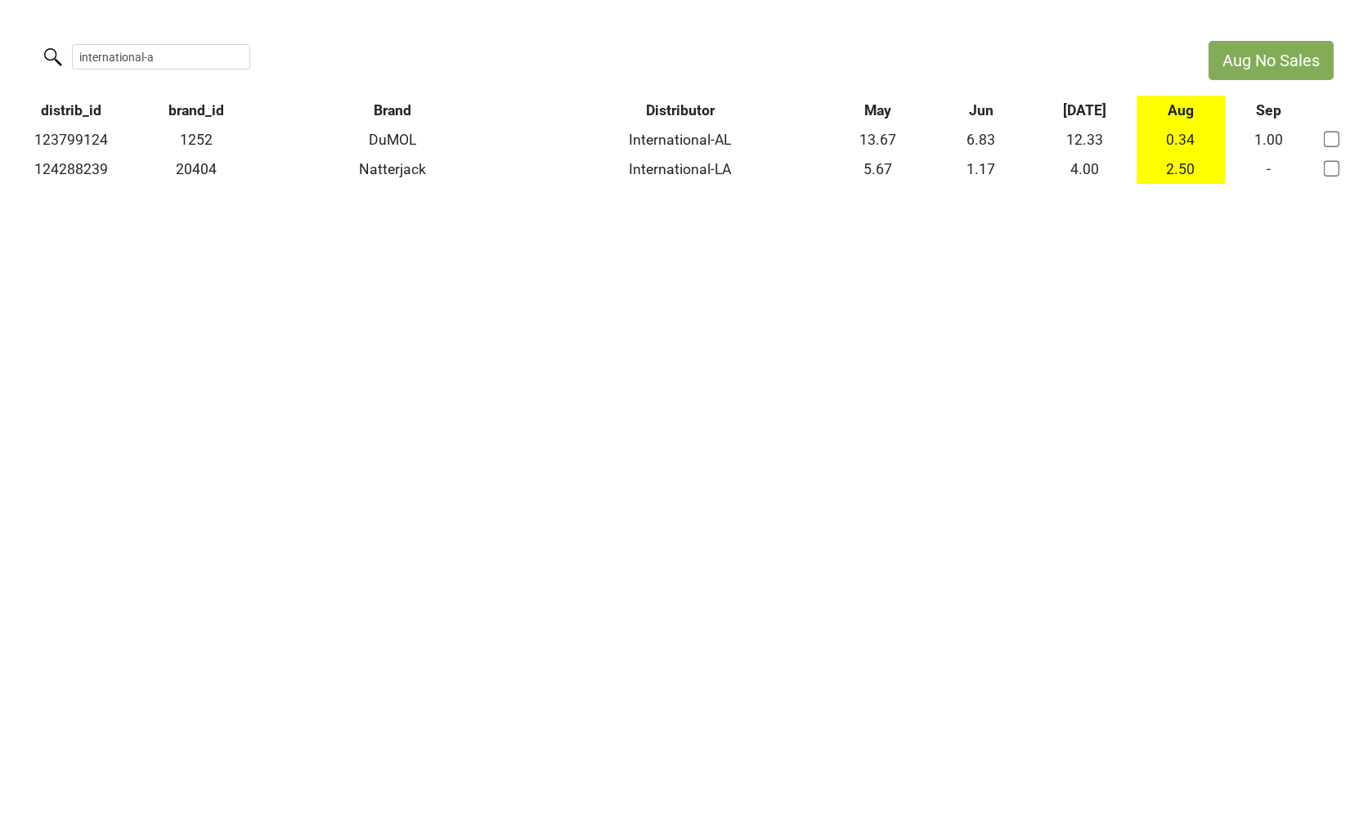
type input "international-al"
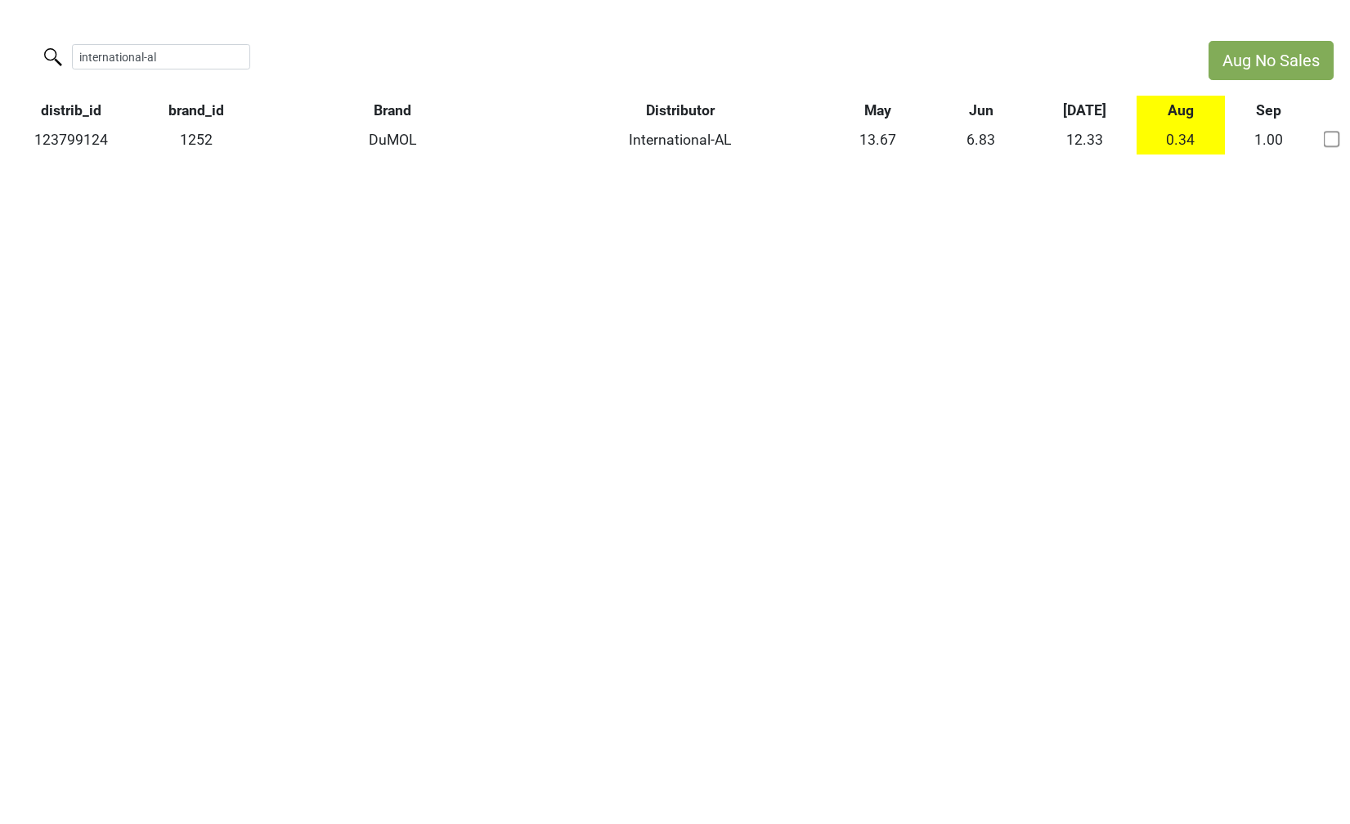
drag, startPoint x: 176, startPoint y: 64, endPoint x: 46, endPoint y: 56, distance: 130.2
click at [46, 56] on label "international-al" at bounding box center [128, 55] width 178 height 29
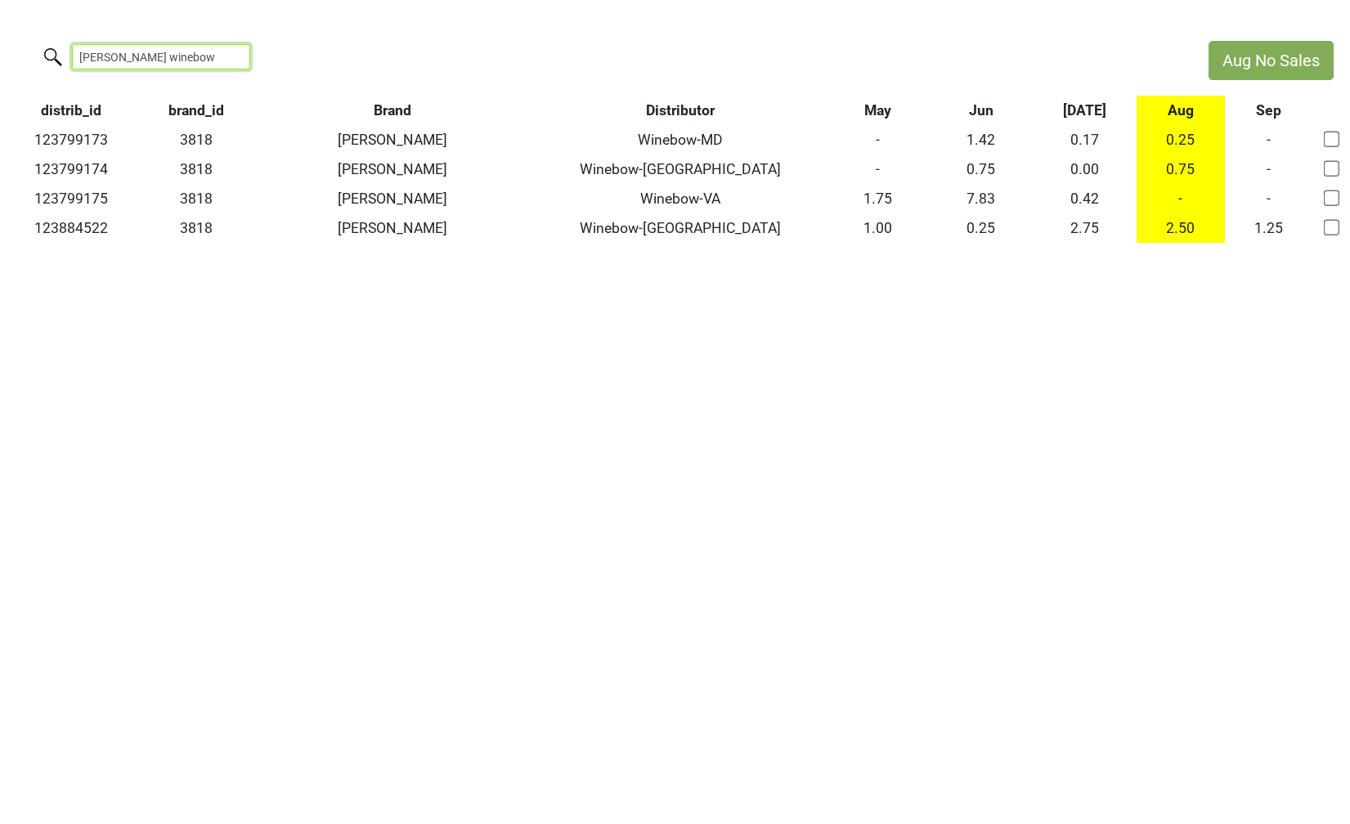
type input "[PERSON_NAME] winebow"
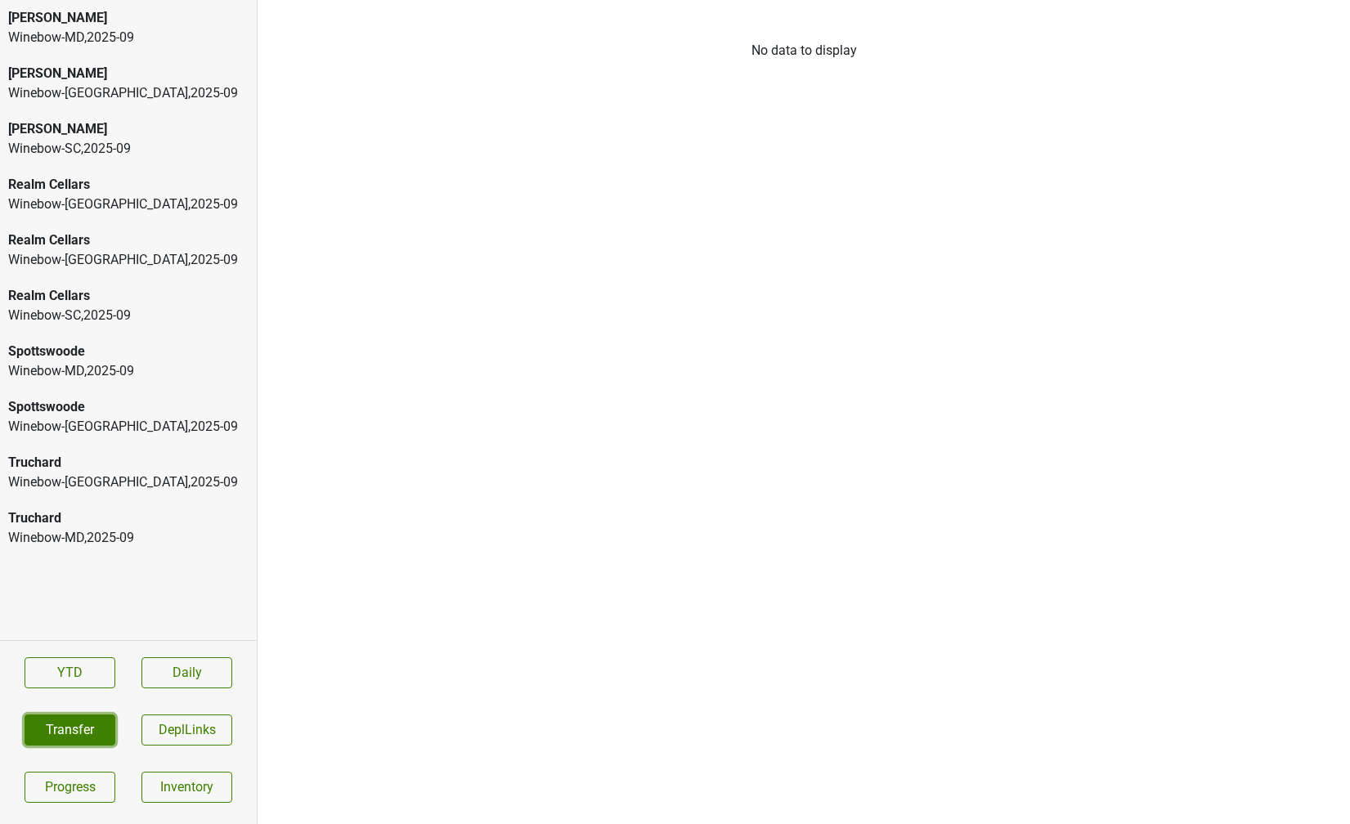
click at [74, 730] on button "Transfer" at bounding box center [70, 730] width 91 height 31
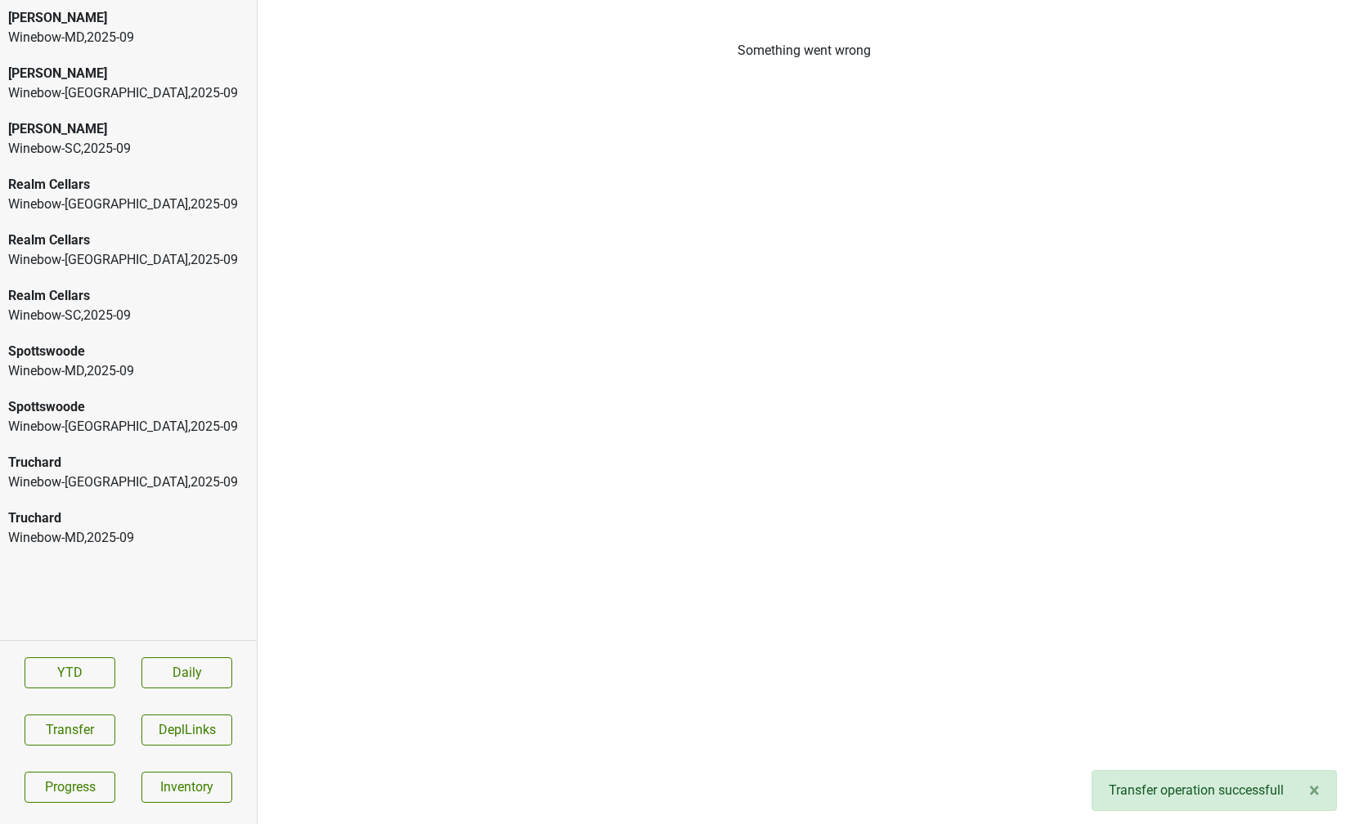
click at [113, 120] on div "Peter Michael" at bounding box center [128, 129] width 240 height 20
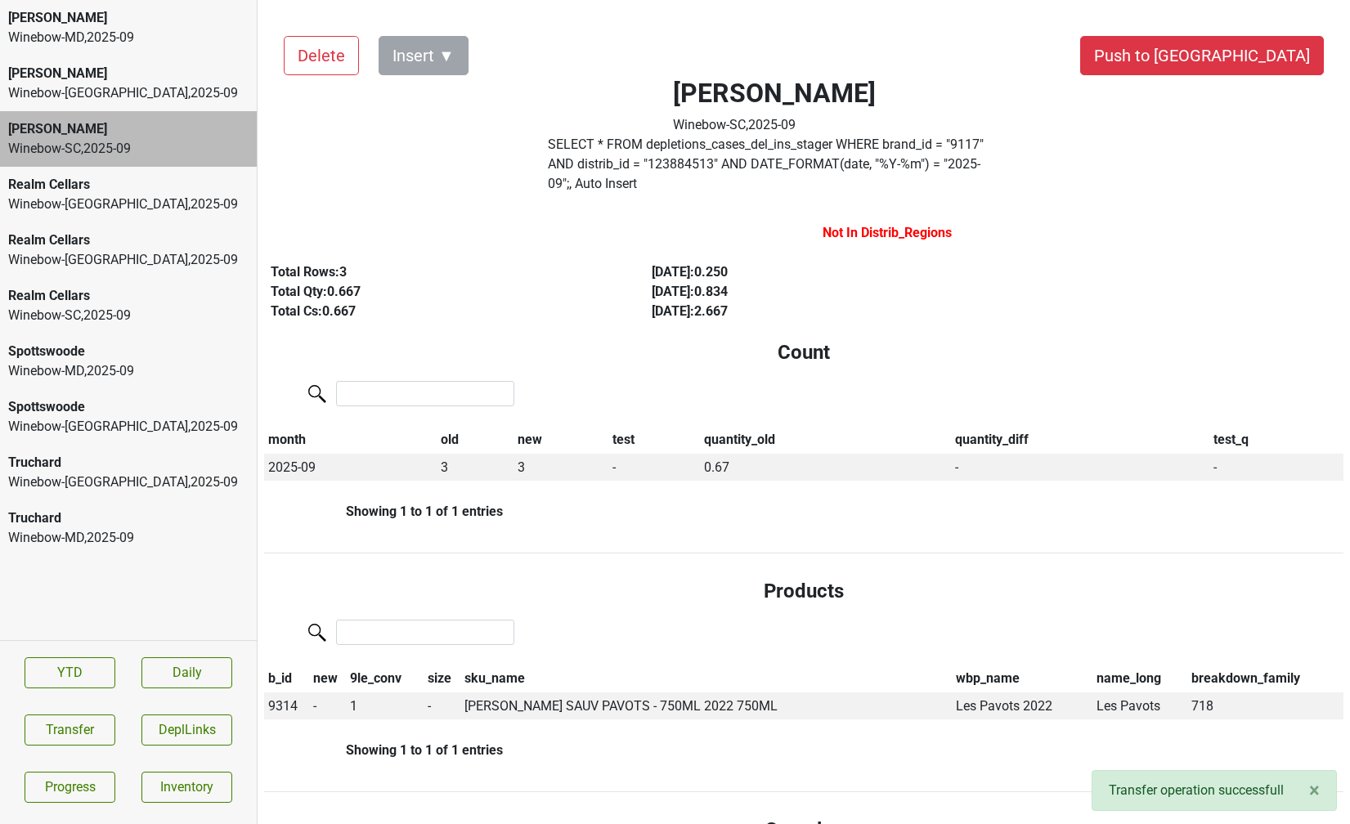
click at [127, 89] on div "Winebow-NC , 2025 - 09" at bounding box center [128, 93] width 240 height 20
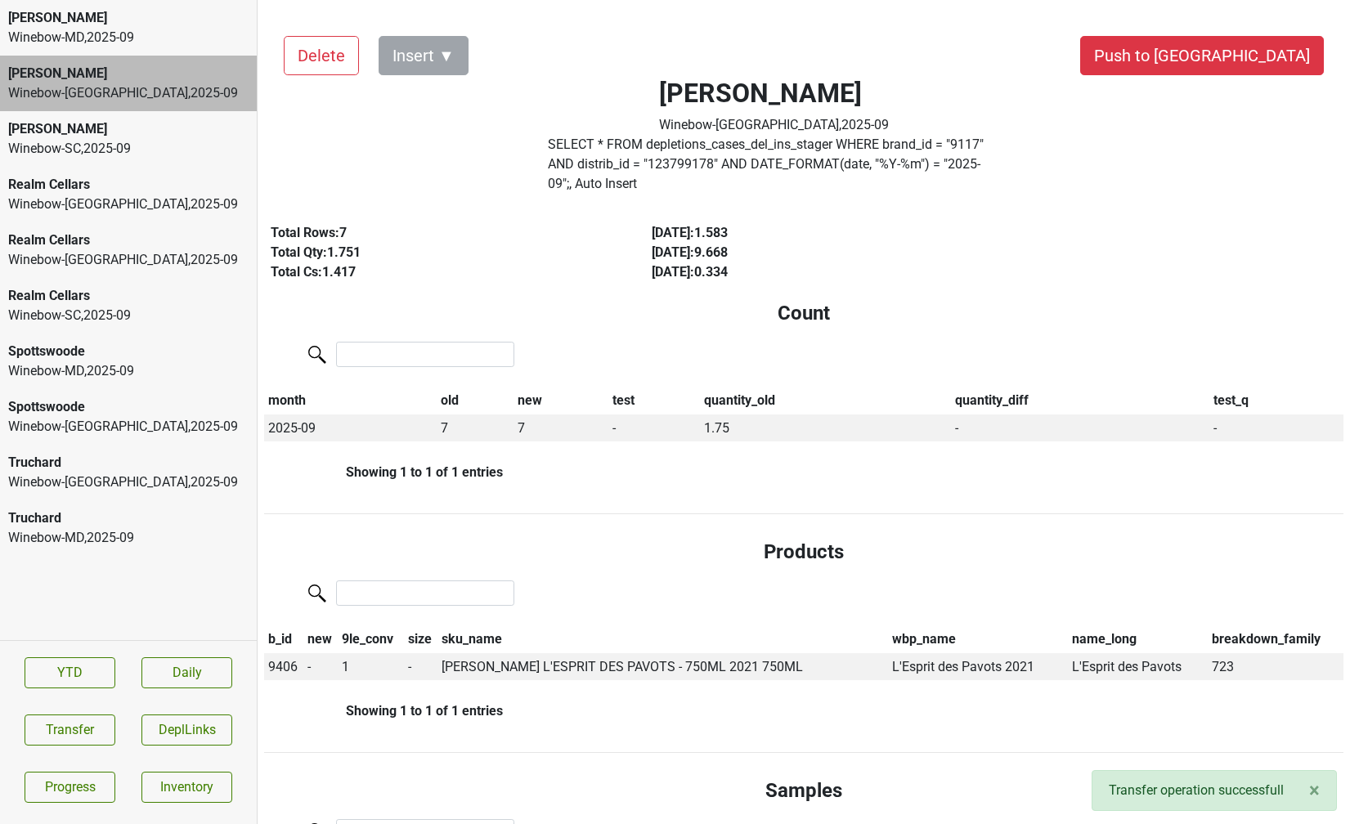
click at [126, 39] on div "Winebow-MD , 2025 - 09" at bounding box center [128, 38] width 240 height 20
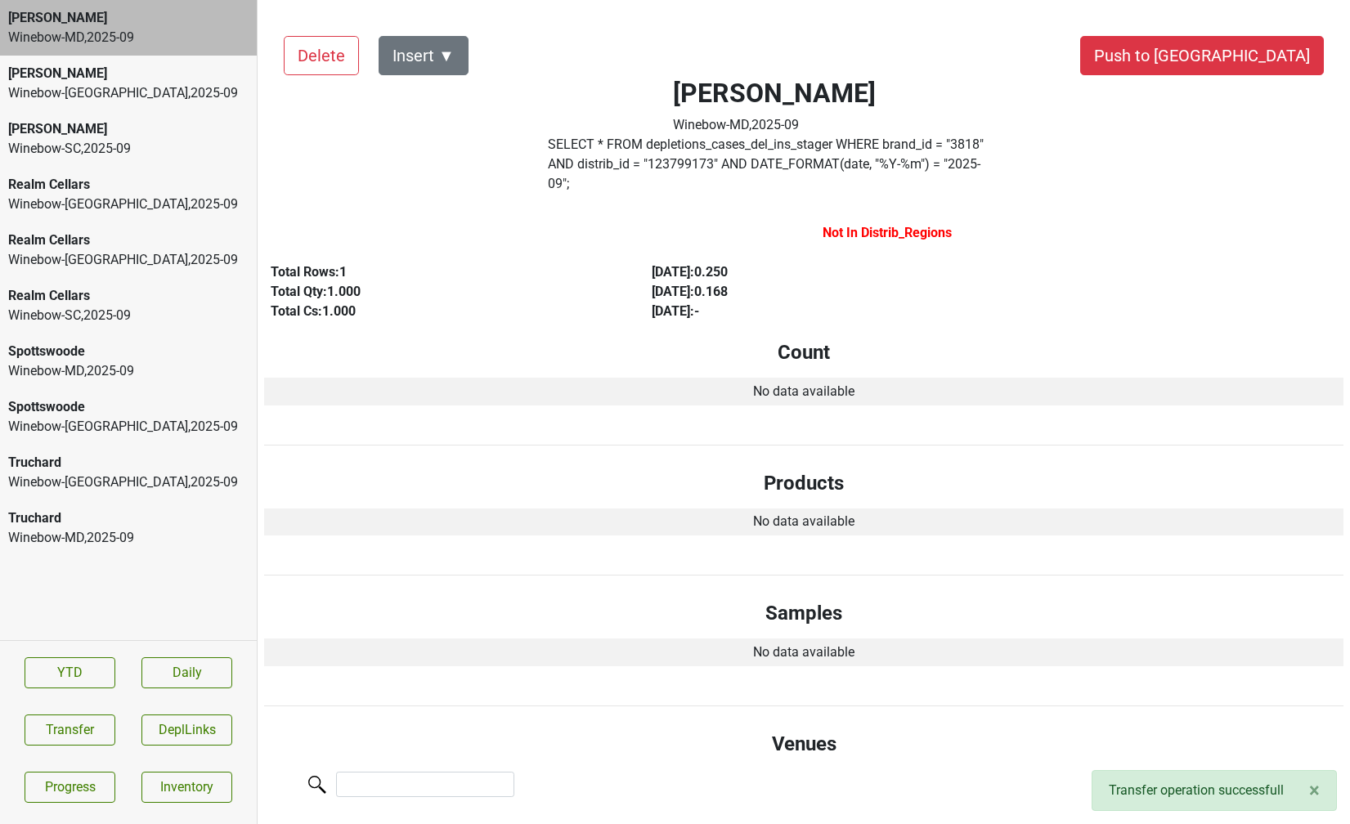
click at [124, 136] on div "Peter Michael" at bounding box center [128, 129] width 240 height 20
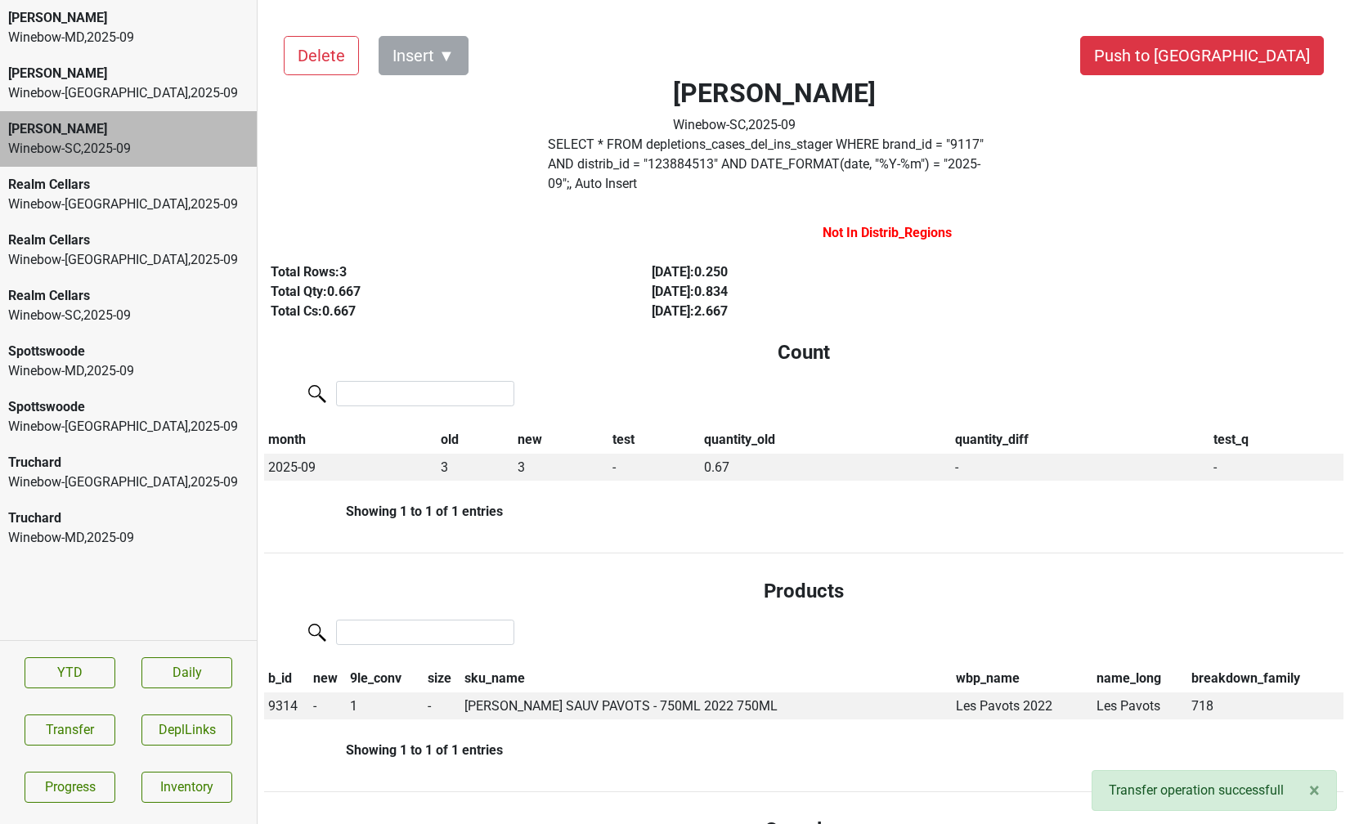
click at [119, 30] on div "Winebow-MD , 2025 - 09" at bounding box center [128, 38] width 240 height 20
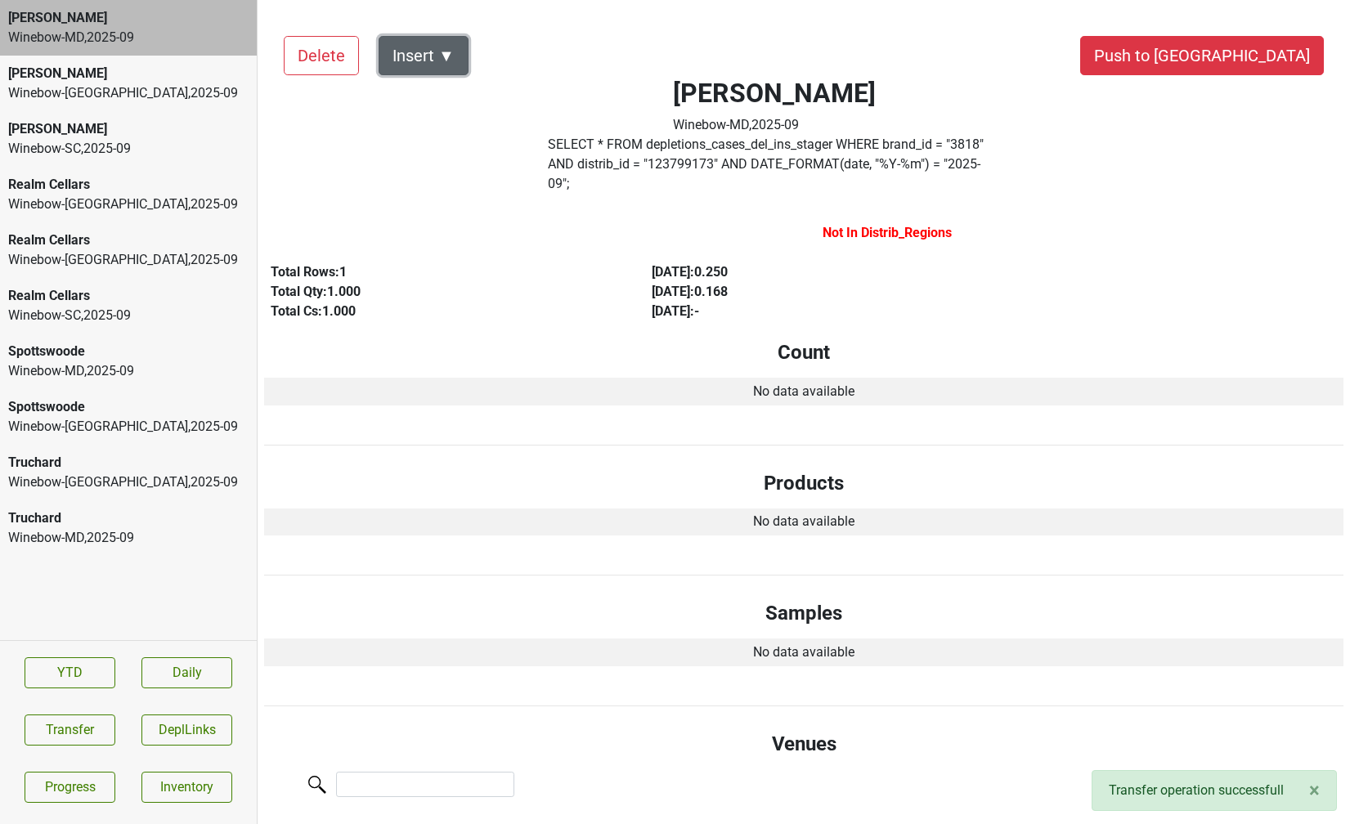
click at [438, 52] on button "Insert ▼" at bounding box center [424, 55] width 90 height 39
click at [474, 231] on div at bounding box center [528, 236] width 552 height 39
click at [168, 231] on div "Realm Cellars" at bounding box center [128, 241] width 240 height 20
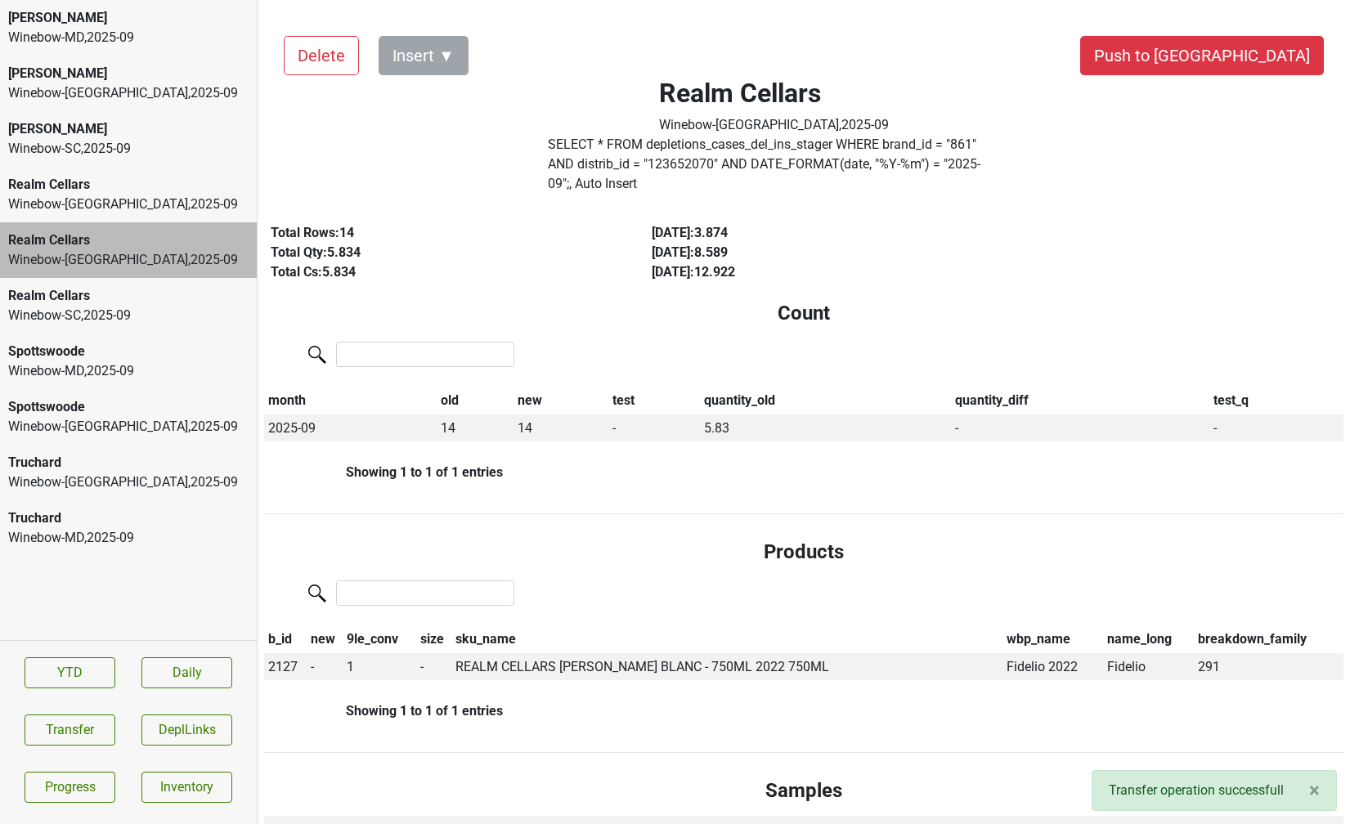
click at [164, 195] on div "Winebow-NJ , 2025 - 09" at bounding box center [128, 205] width 240 height 20
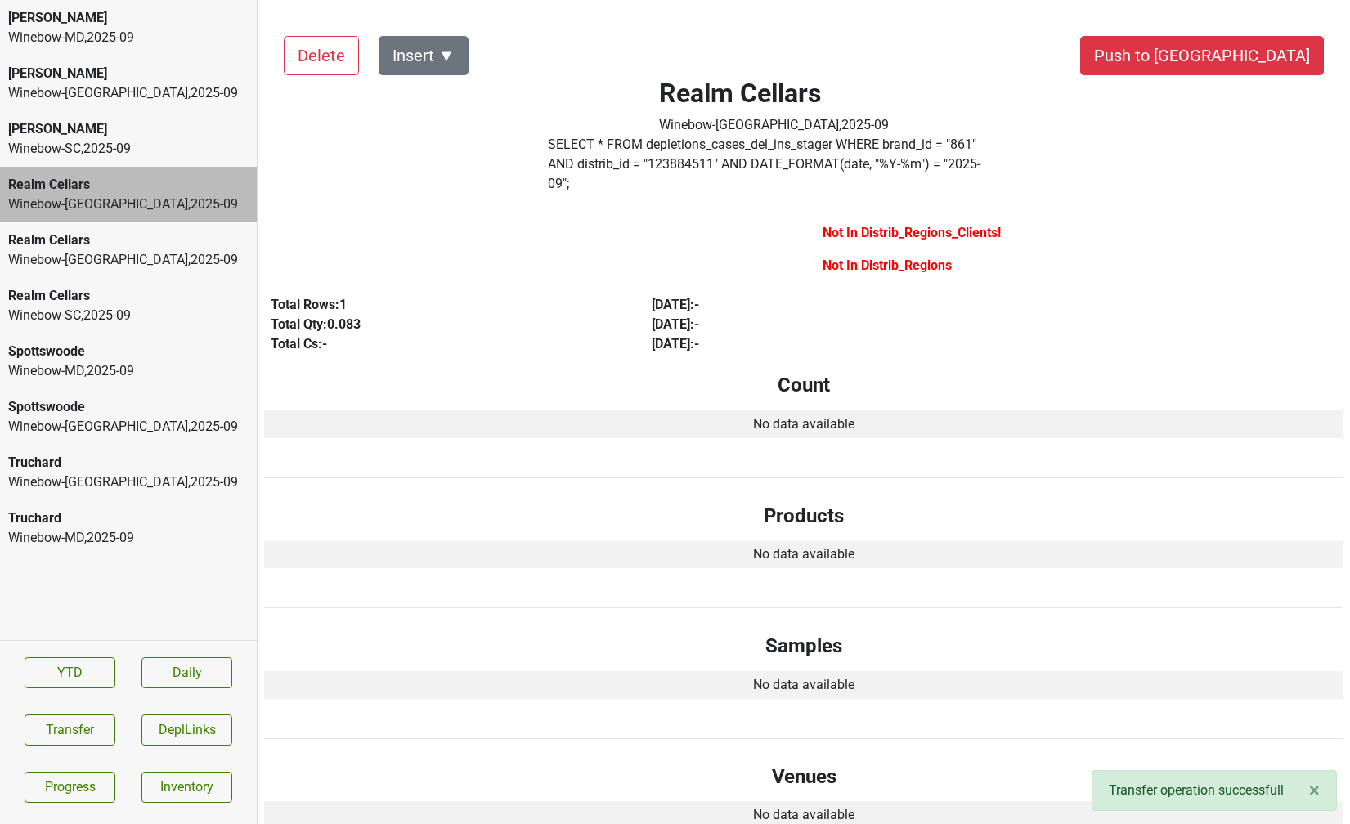
click at [157, 154] on div "Winebow-SC , 2025 - 09" at bounding box center [128, 149] width 240 height 20
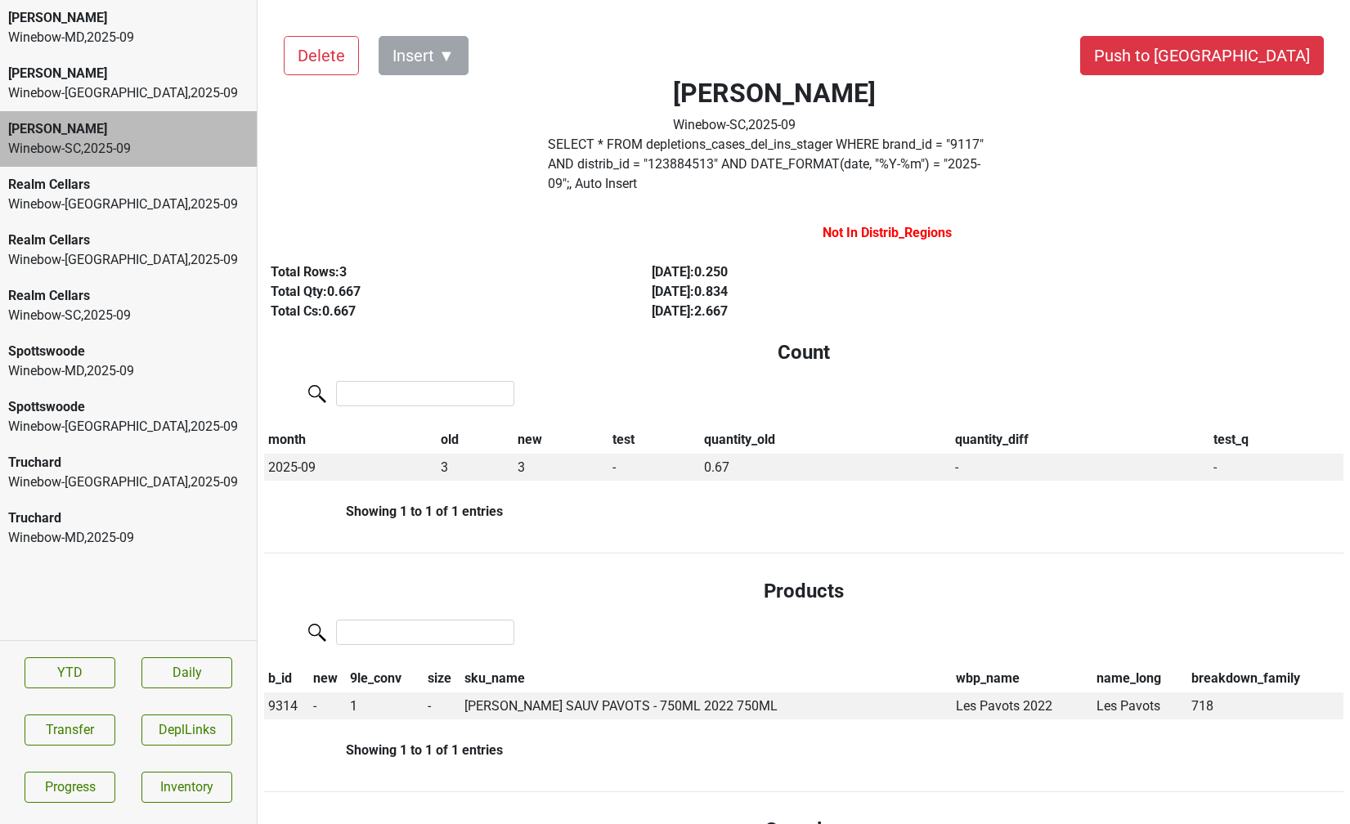
click at [146, 210] on div "Winebow-NJ , 2025 - 09" at bounding box center [128, 205] width 240 height 20
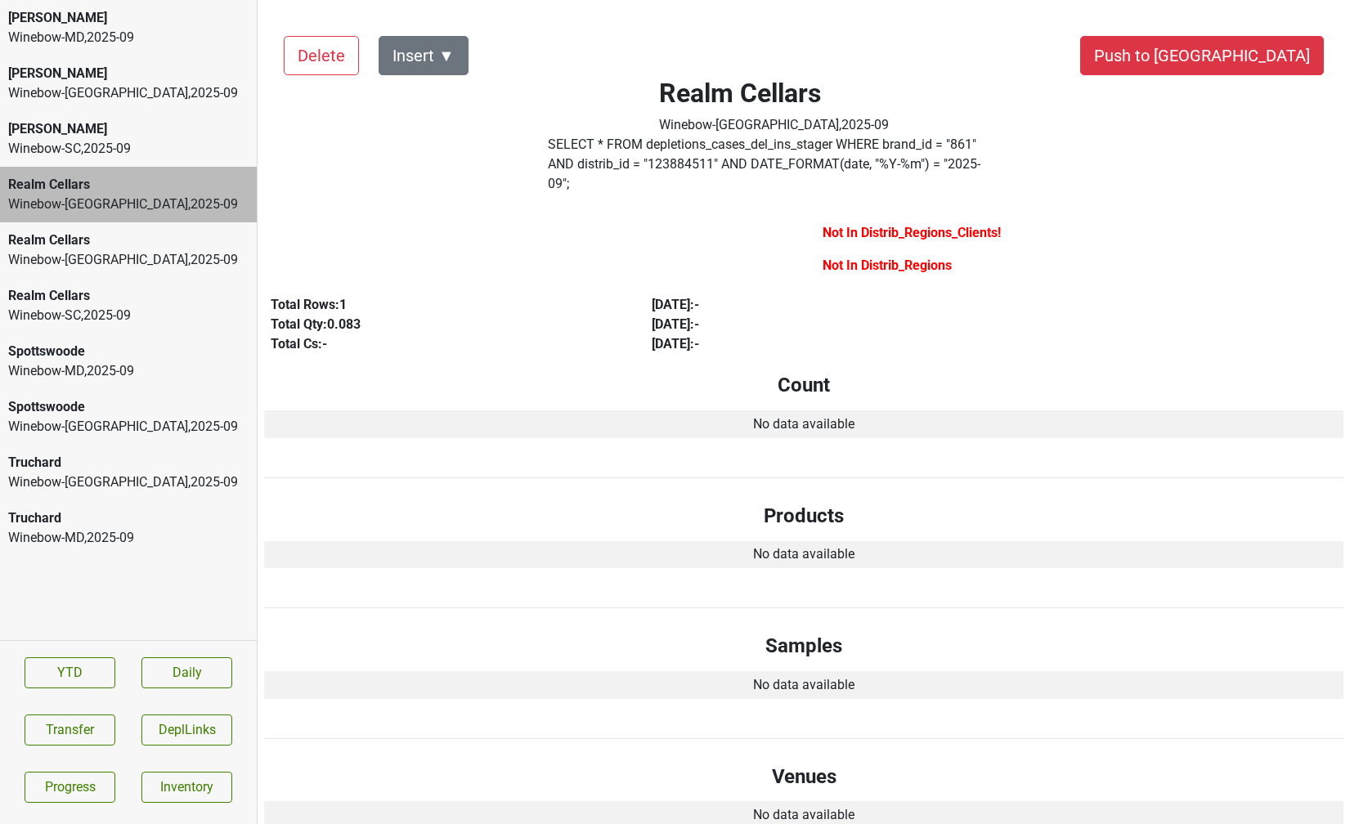
click at [155, 328] on div "Realm Cellars Winebow-SC , 2025 - 09" at bounding box center [128, 306] width 257 height 56
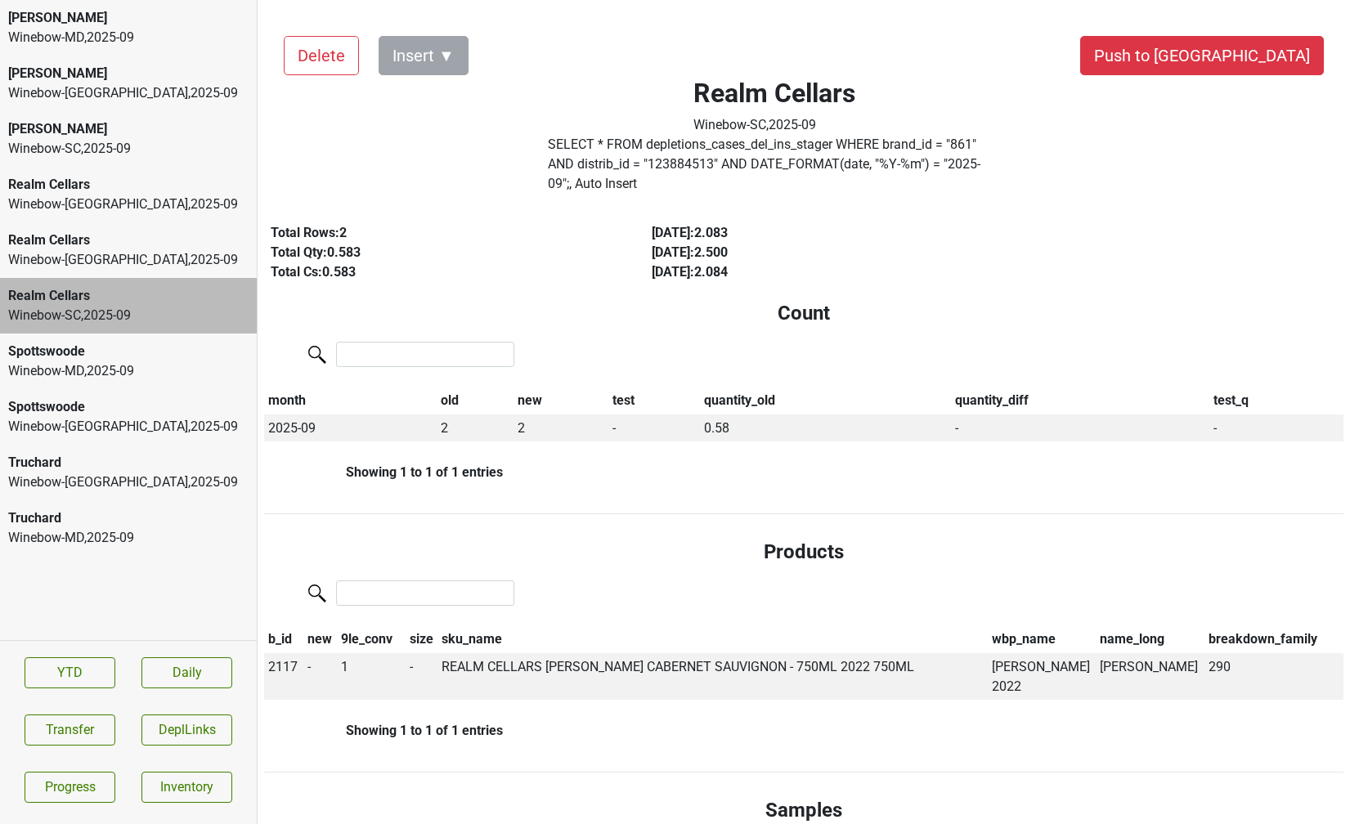
click at [145, 388] on div "Spottswoode Winebow-MD , 2025 - 09" at bounding box center [128, 362] width 257 height 56
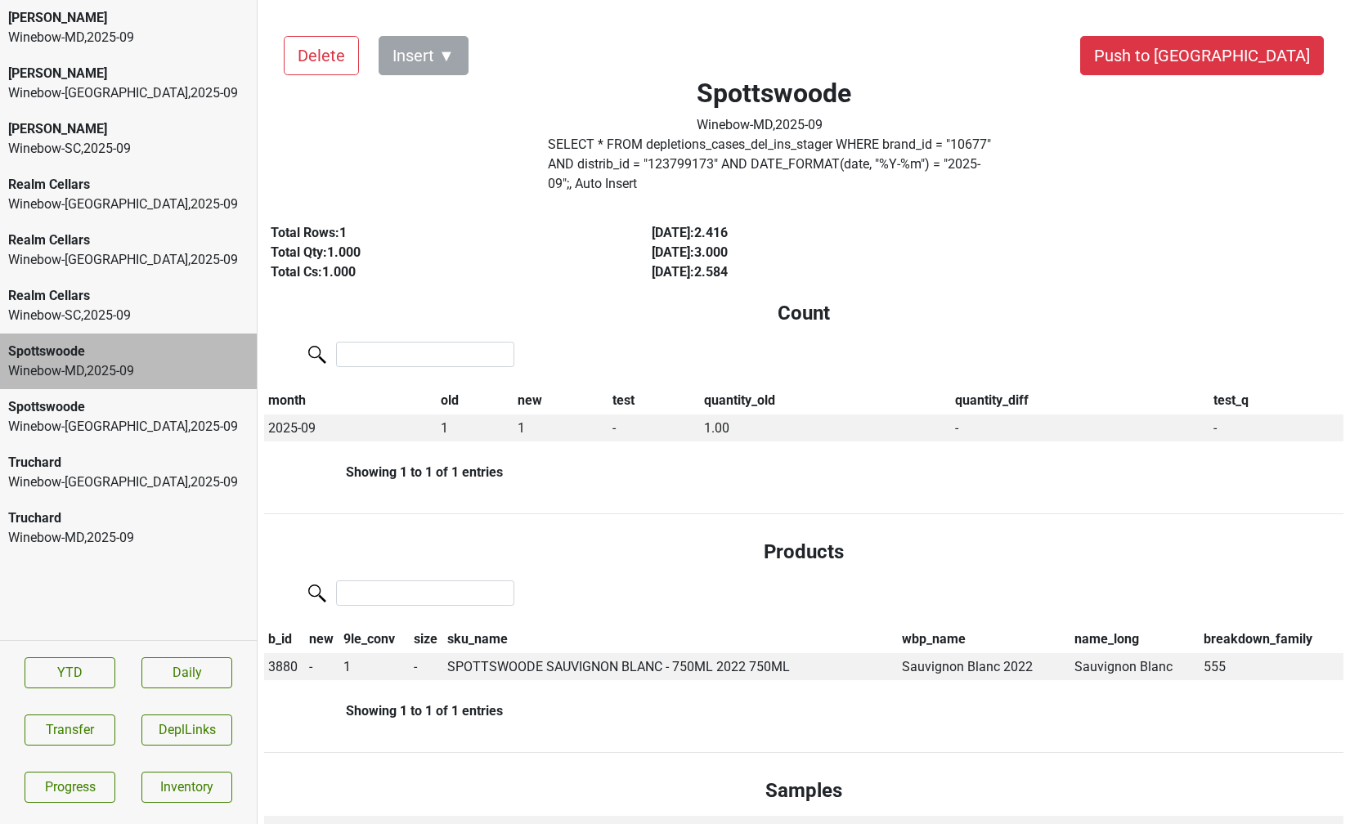
click at [138, 439] on div "Spottswoode Winebow-NY , 2025 - 09" at bounding box center [128, 417] width 257 height 56
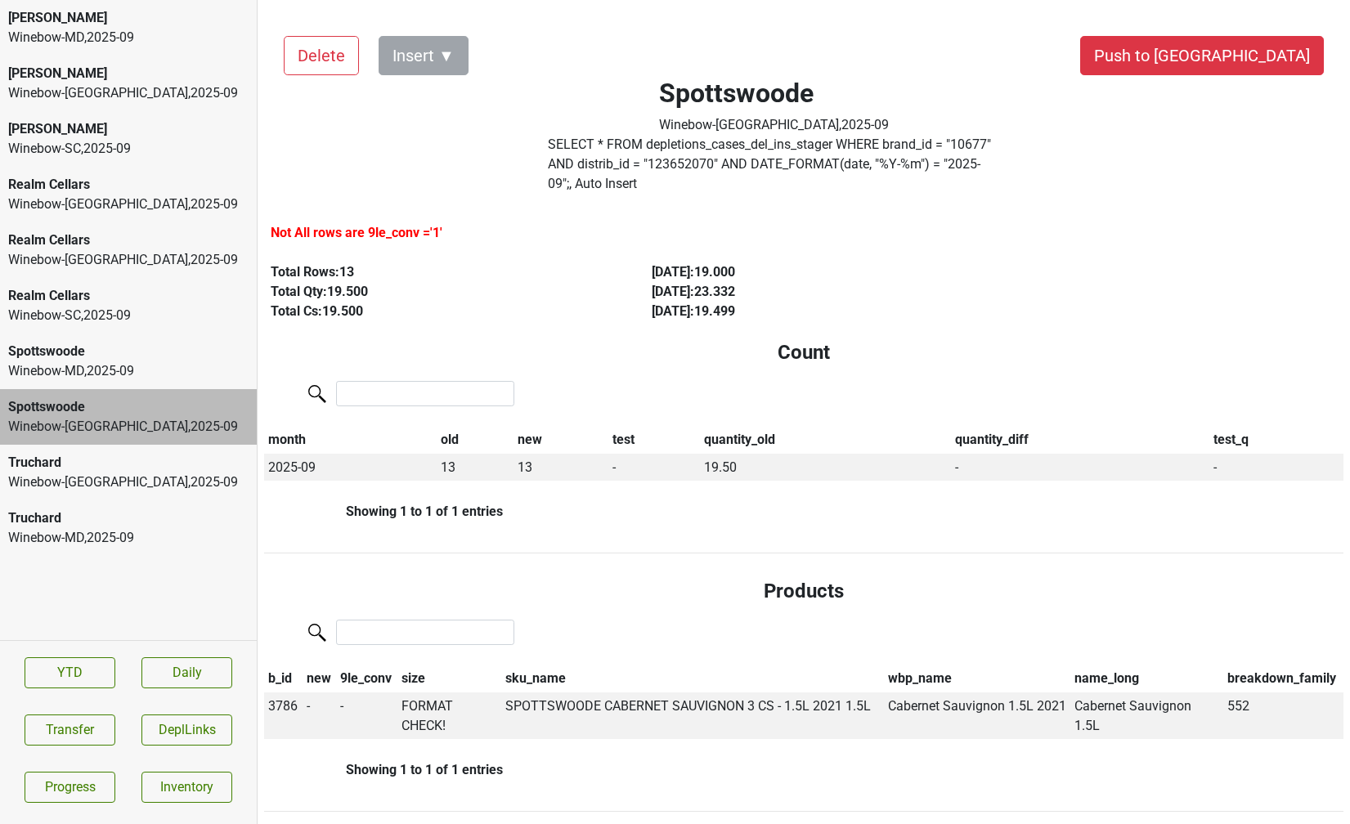
click at [133, 491] on div "Winebow-DC , 2025 - 09" at bounding box center [128, 483] width 240 height 20
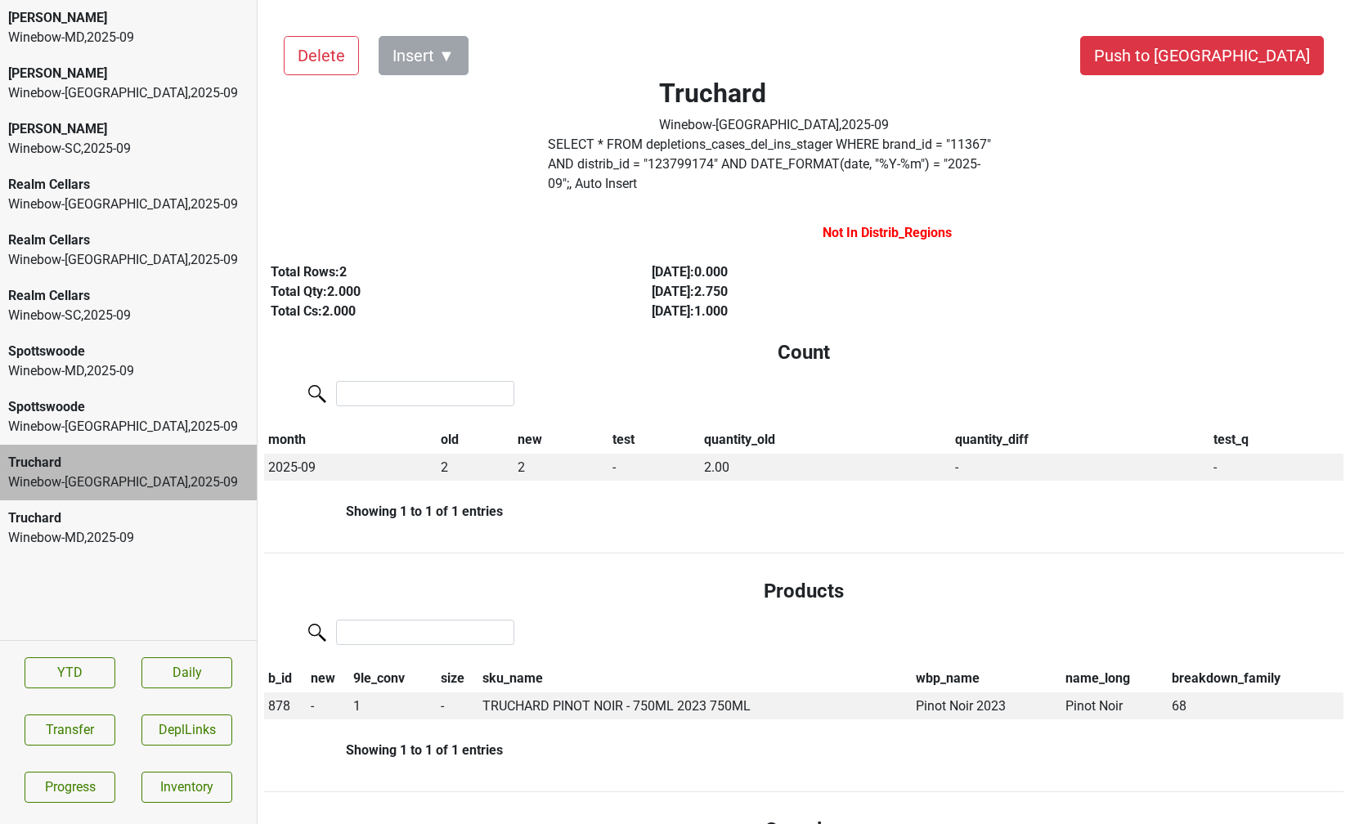
click at [100, 36] on div "Winebow-MD , 2025 - 09" at bounding box center [128, 38] width 240 height 20
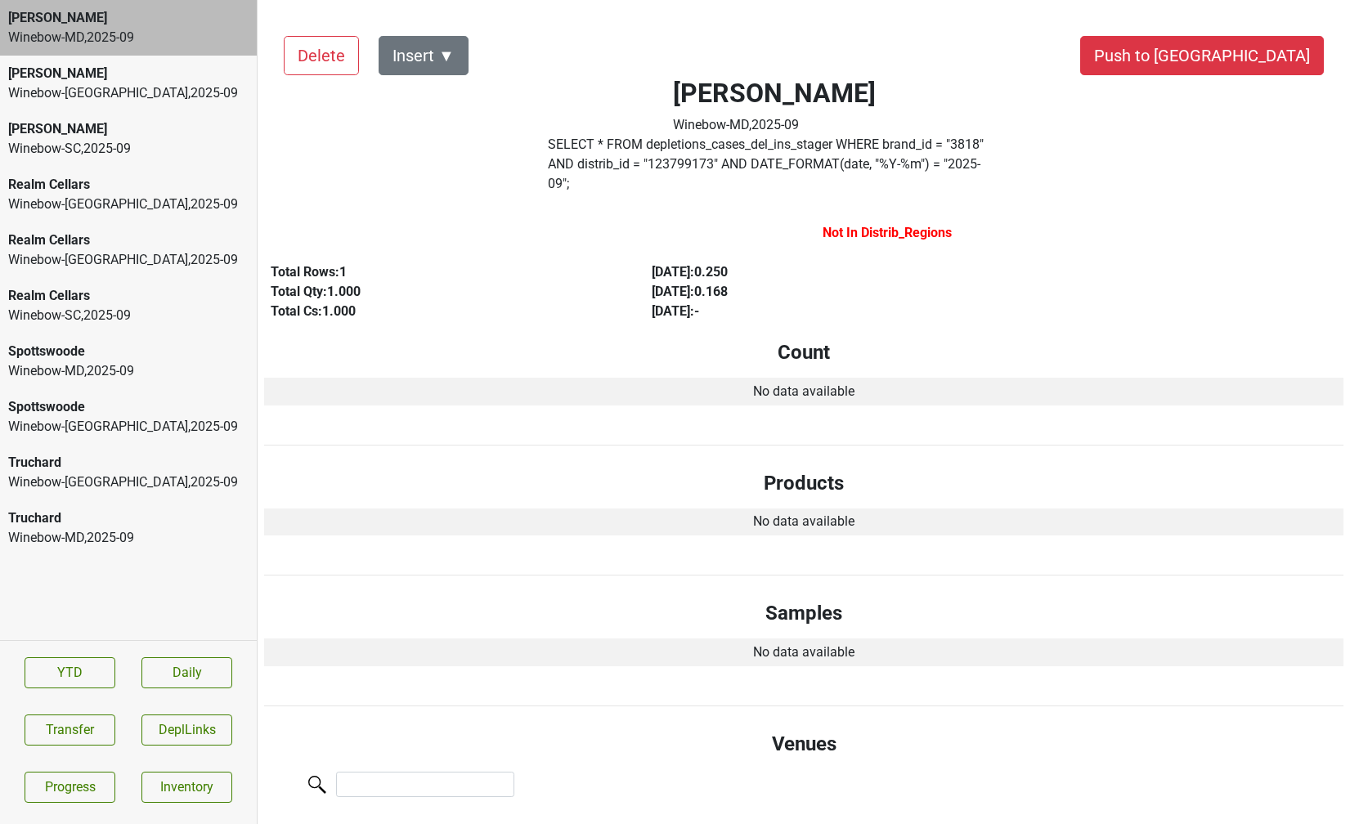
click at [609, 155] on label "SELECT * FROM depletions_cases_del_ins_stager WHERE brand_id = " 3818 " AND dis…" at bounding box center [774, 164] width 453 height 59
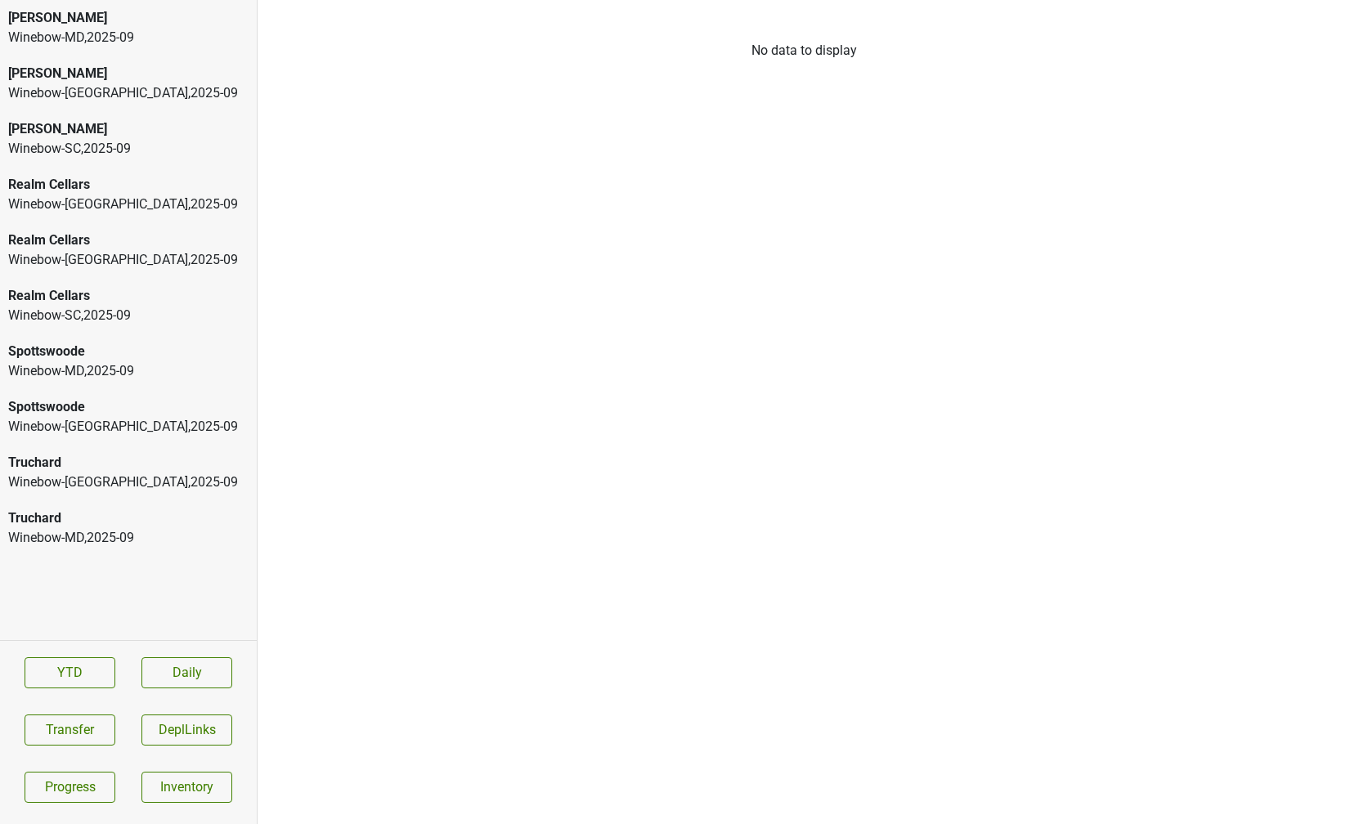
click at [174, 29] on div "Winebow-MD , 2025 - 09" at bounding box center [128, 38] width 240 height 20
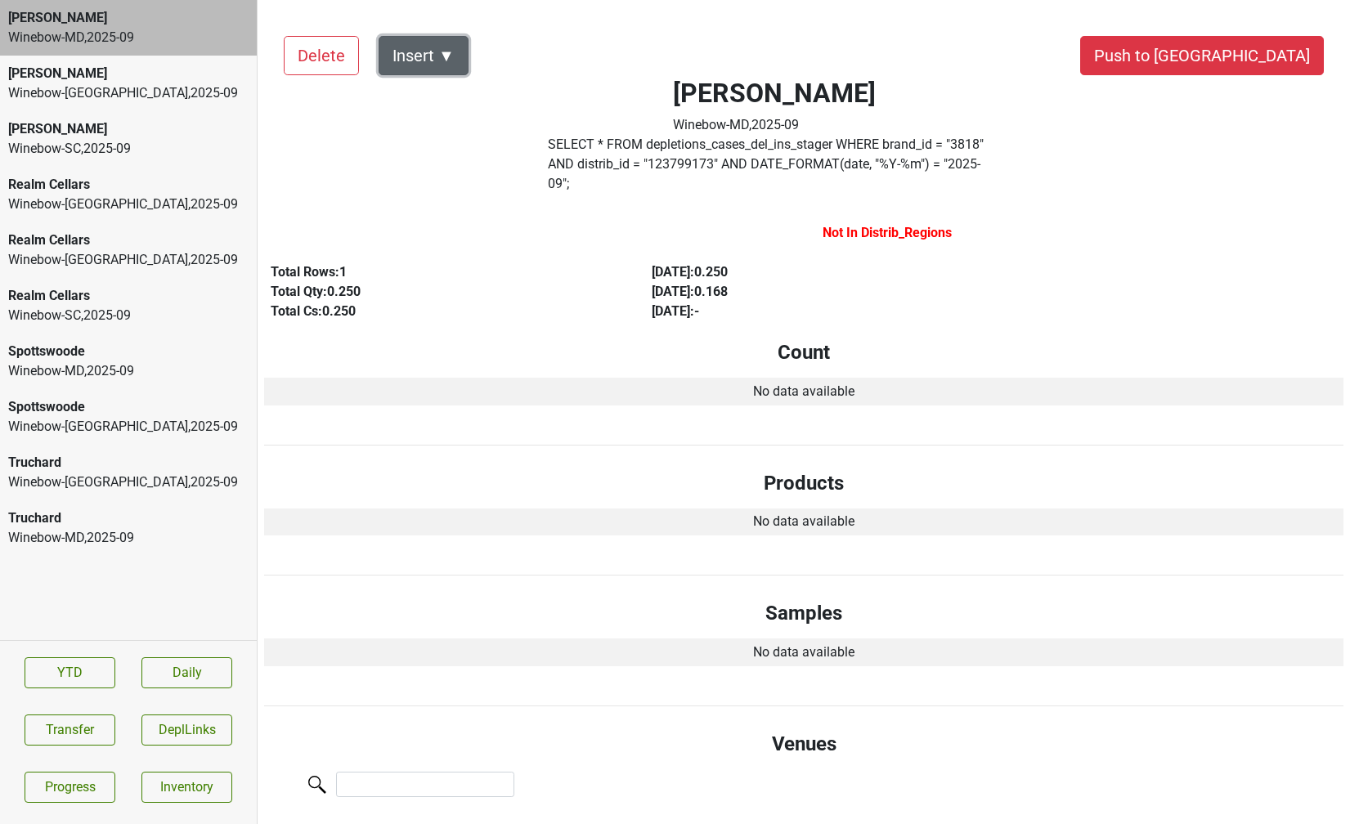
click at [438, 36] on button "Insert ▼" at bounding box center [424, 55] width 90 height 39
click at [443, 95] on div "Auto Insert" at bounding box center [452, 101] width 146 height 42
click at [191, 160] on div "Peter Michael Winebow-SC , 2025 - 09" at bounding box center [128, 139] width 257 height 56
